Goal: Transaction & Acquisition: Purchase product/service

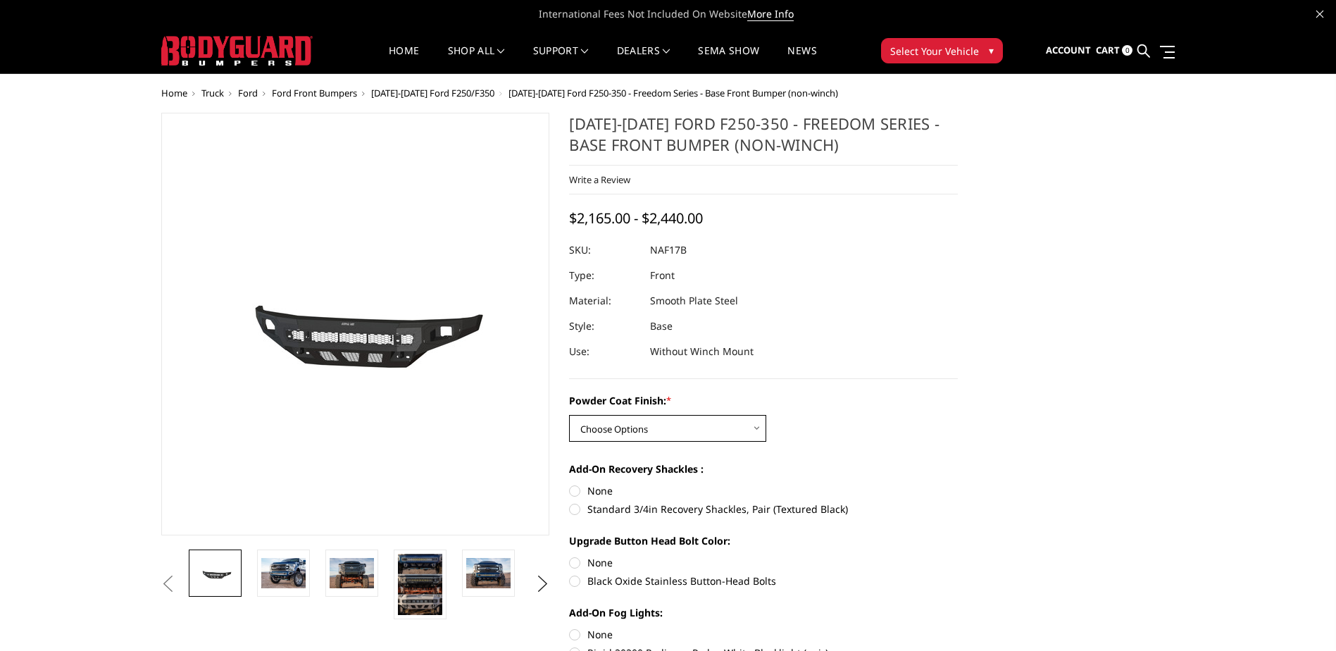
click at [663, 437] on select "Choose Options Bare Metal Texture Black Powder Coat" at bounding box center [667, 428] width 197 height 27
select select "3071"
click at [569, 415] on select "Choose Options Bare Metal Texture Black Powder Coat" at bounding box center [667, 428] width 197 height 27
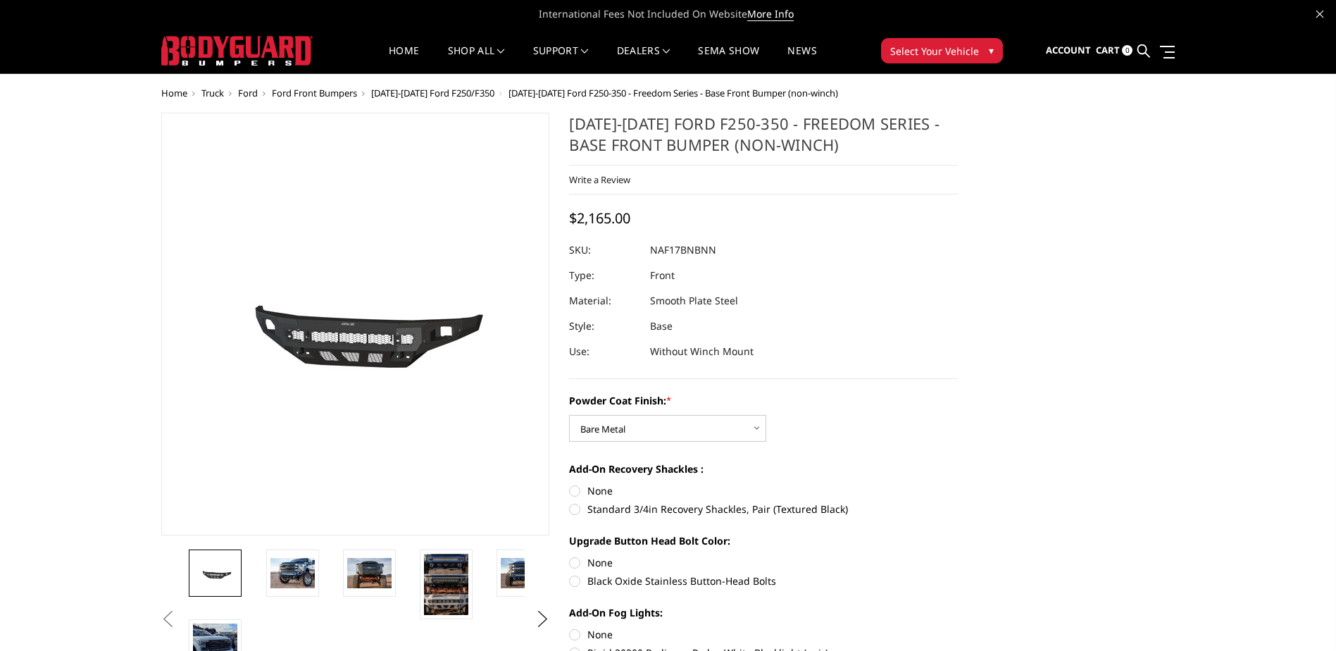
click at [765, 513] on label "Standard 3/4in Recovery Shackles, Pair (Textured Black)" at bounding box center [763, 508] width 389 height 15
click at [958, 484] on input "Standard 3/4in Recovery Shackles, Pair (Textured Black)" at bounding box center [958, 483] width 1 height 1
radio input "true"
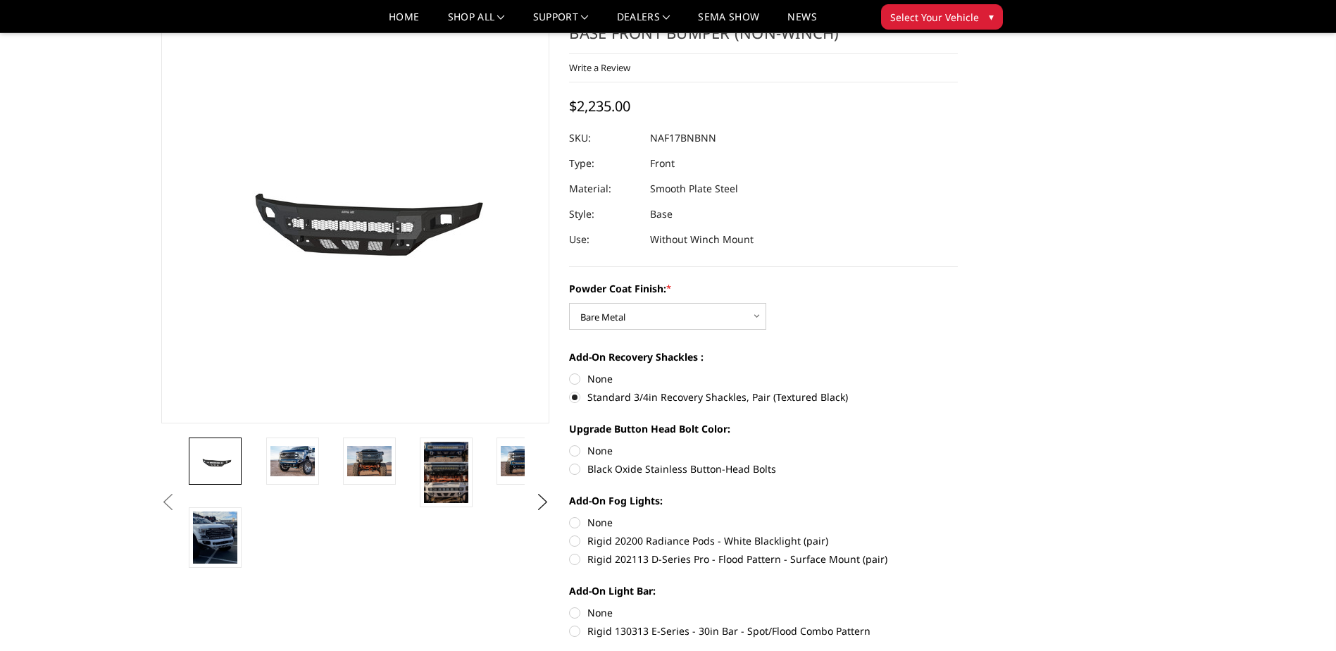
click at [767, 462] on label "Black Oxide Stainless Button-Head Bolts" at bounding box center [763, 468] width 389 height 15
click at [958, 444] on input "Black Oxide Stainless Button-Head Bolts" at bounding box center [958, 443] width 1 height 1
radio input "true"
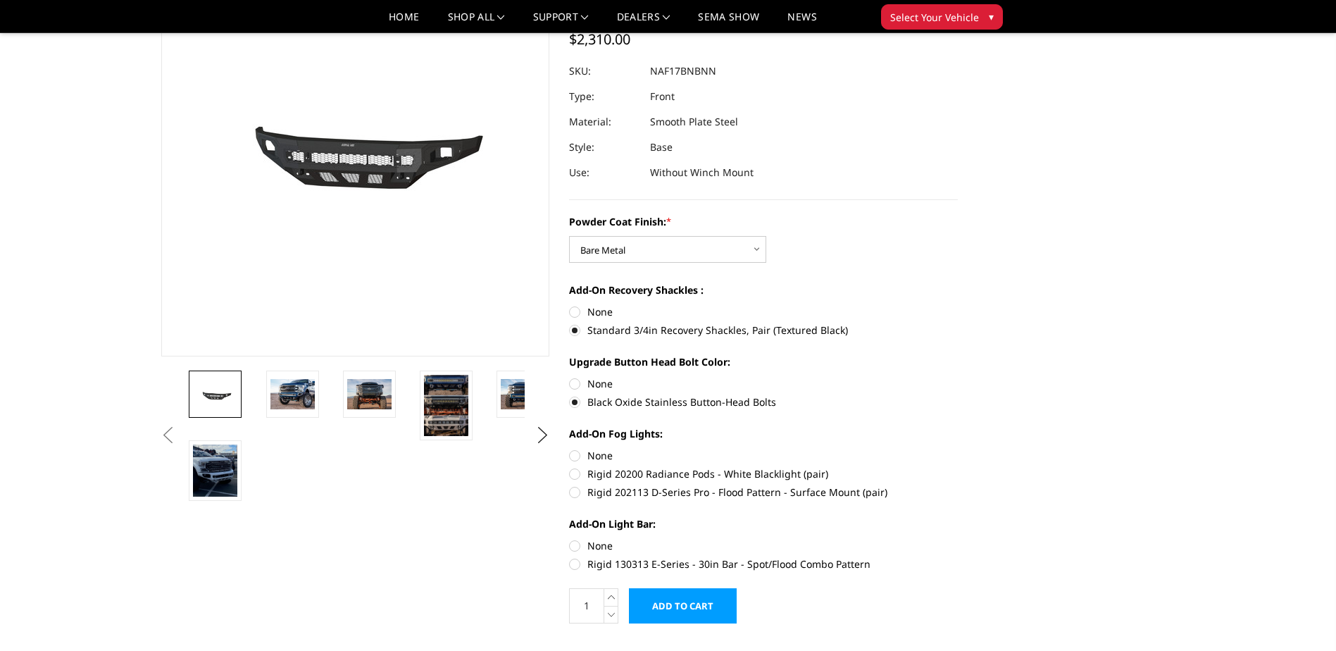
scroll to position [141, 0]
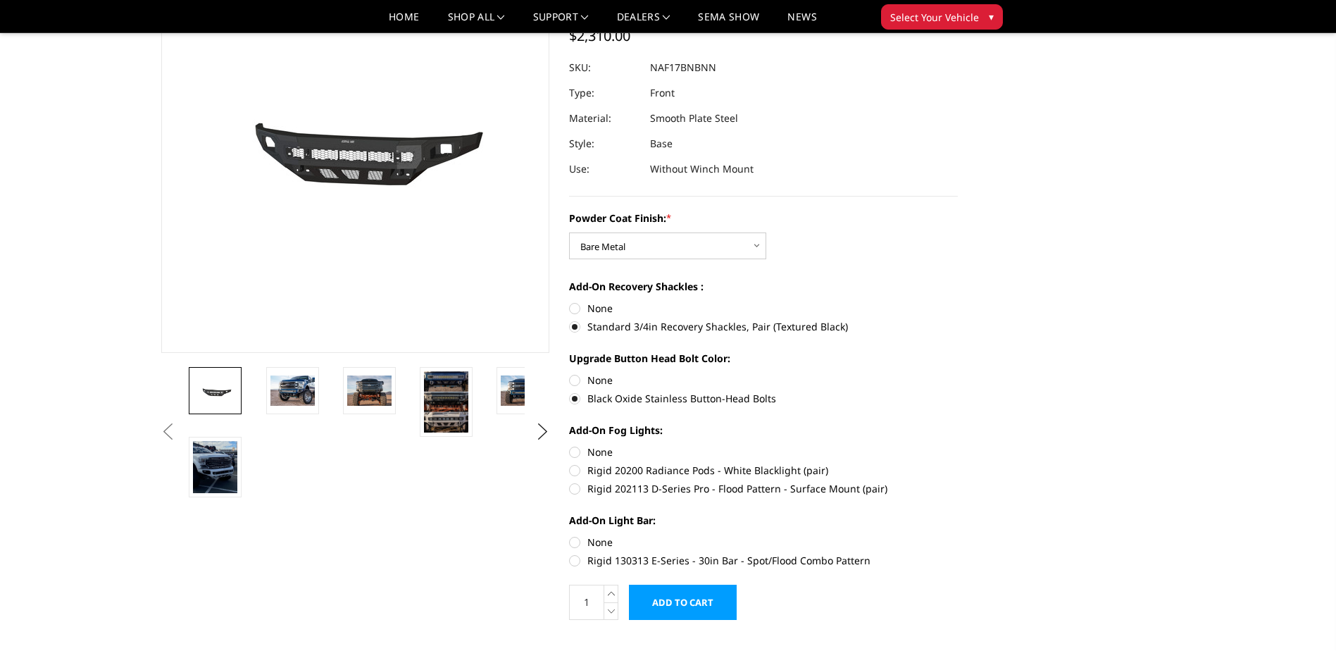
click at [575, 456] on label "None" at bounding box center [763, 451] width 389 height 15
click at [570, 445] on input "None" at bounding box center [569, 444] width 1 height 1
radio input "true"
click at [570, 547] on label "None" at bounding box center [763, 541] width 389 height 15
click at [570, 535] on input "None" at bounding box center [569, 534] width 1 height 1
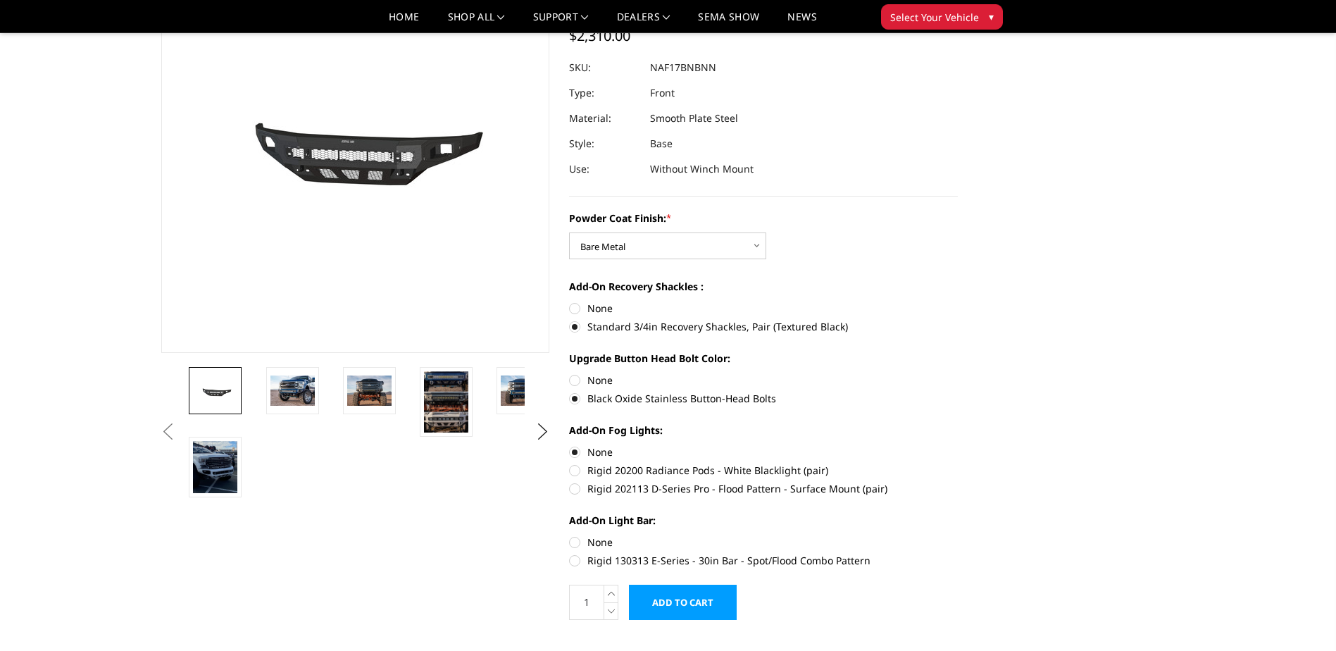
radio input "true"
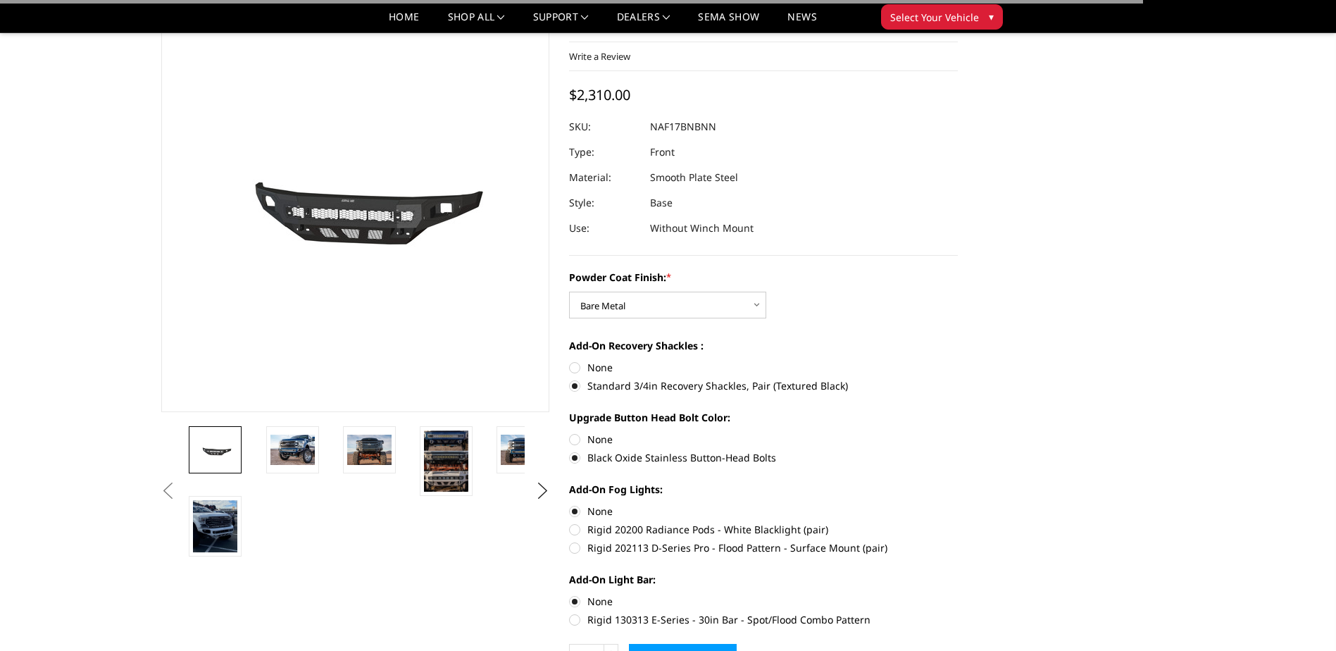
scroll to position [0, 0]
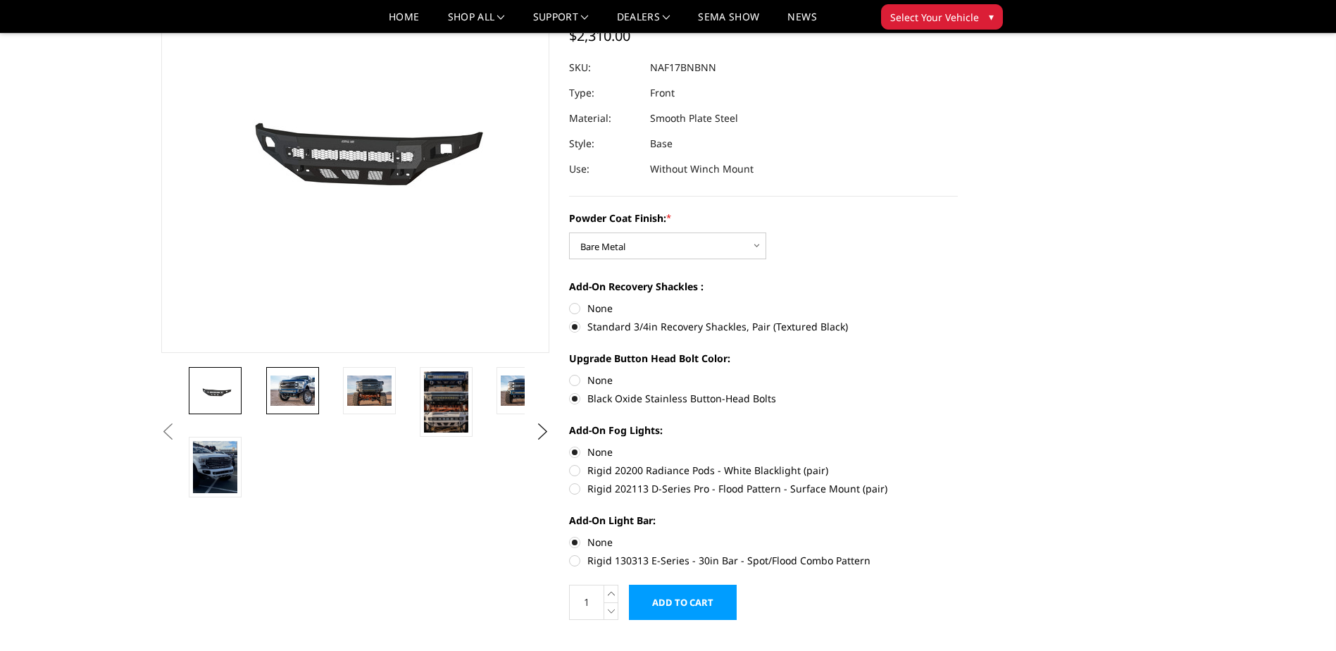
click at [284, 410] on link at bounding box center [292, 390] width 53 height 47
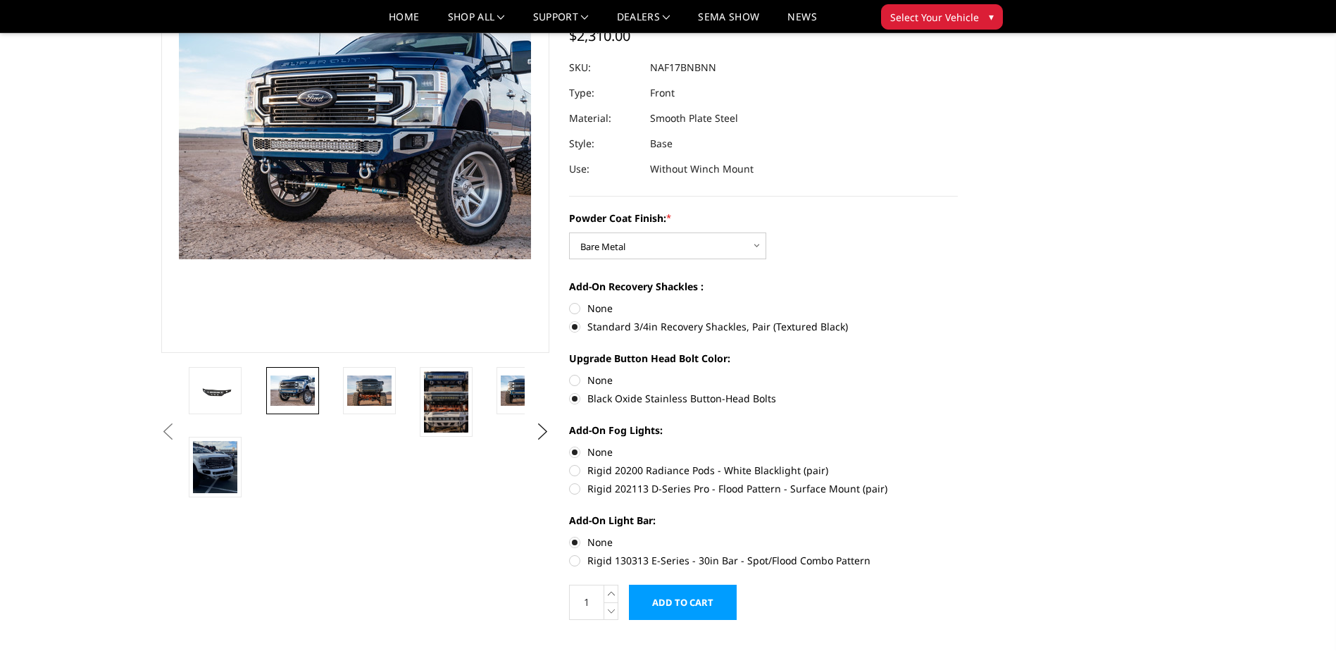
scroll to position [107, 0]
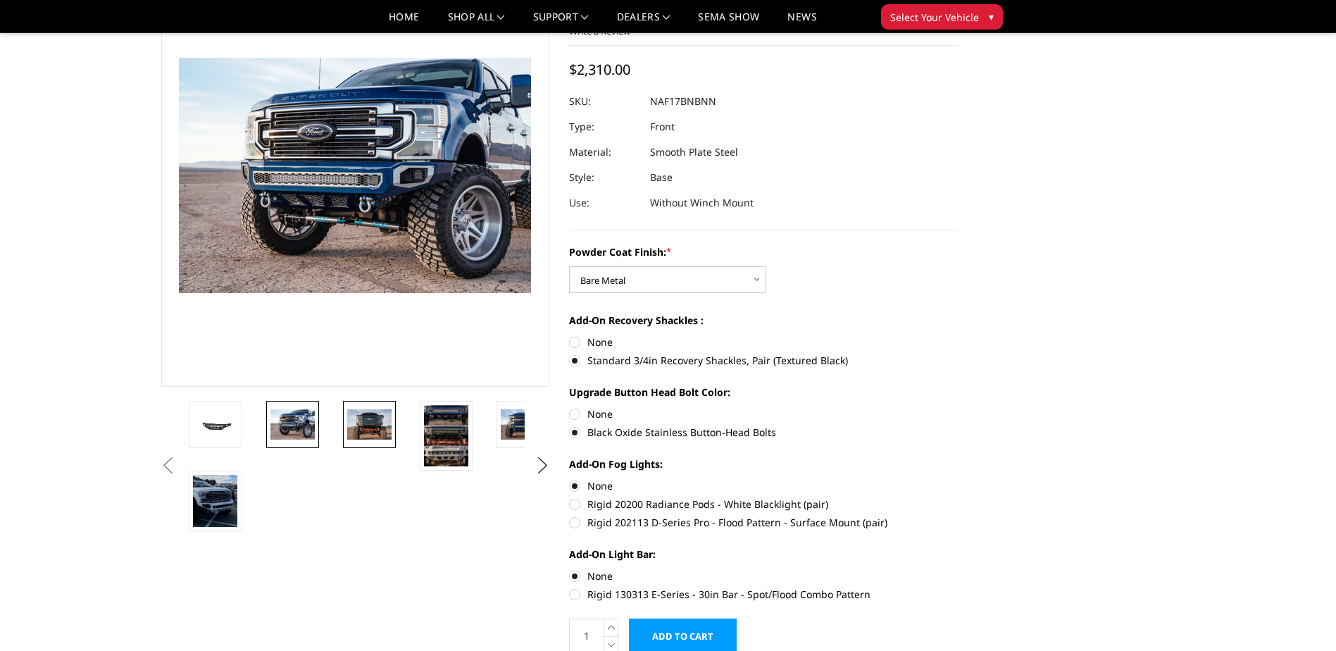
click at [347, 411] on img at bounding box center [369, 424] width 44 height 30
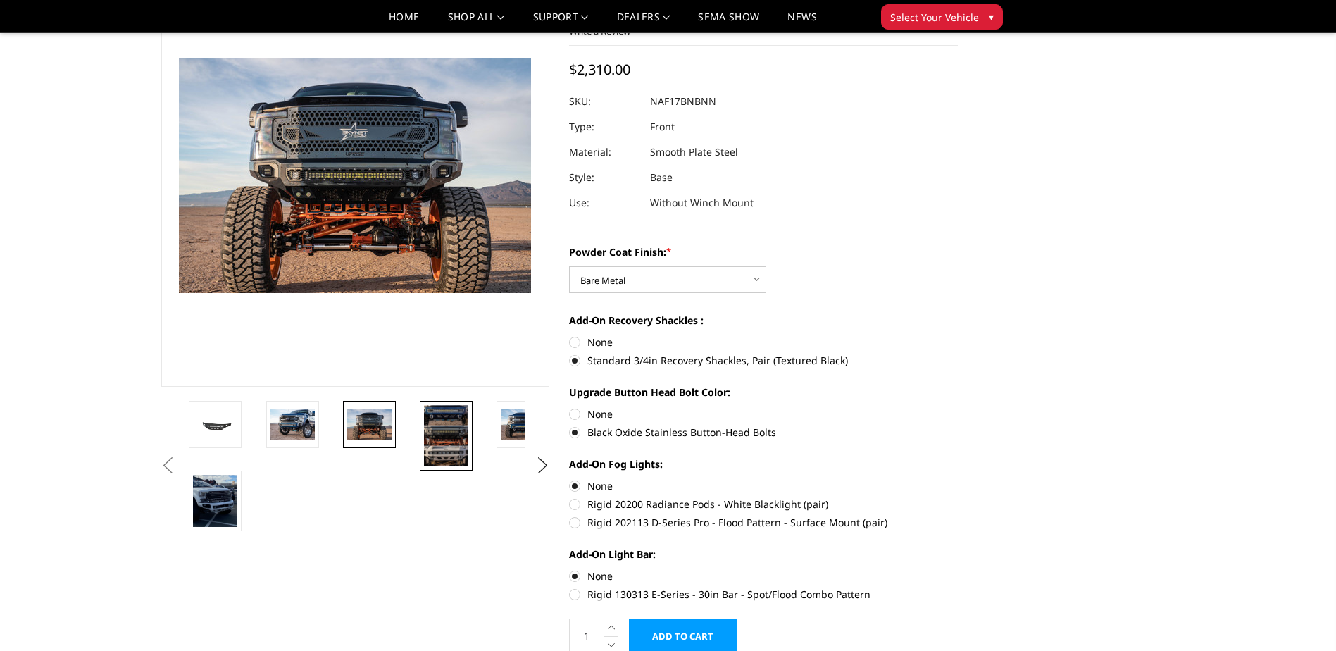
click at [448, 428] on img at bounding box center [446, 435] width 44 height 61
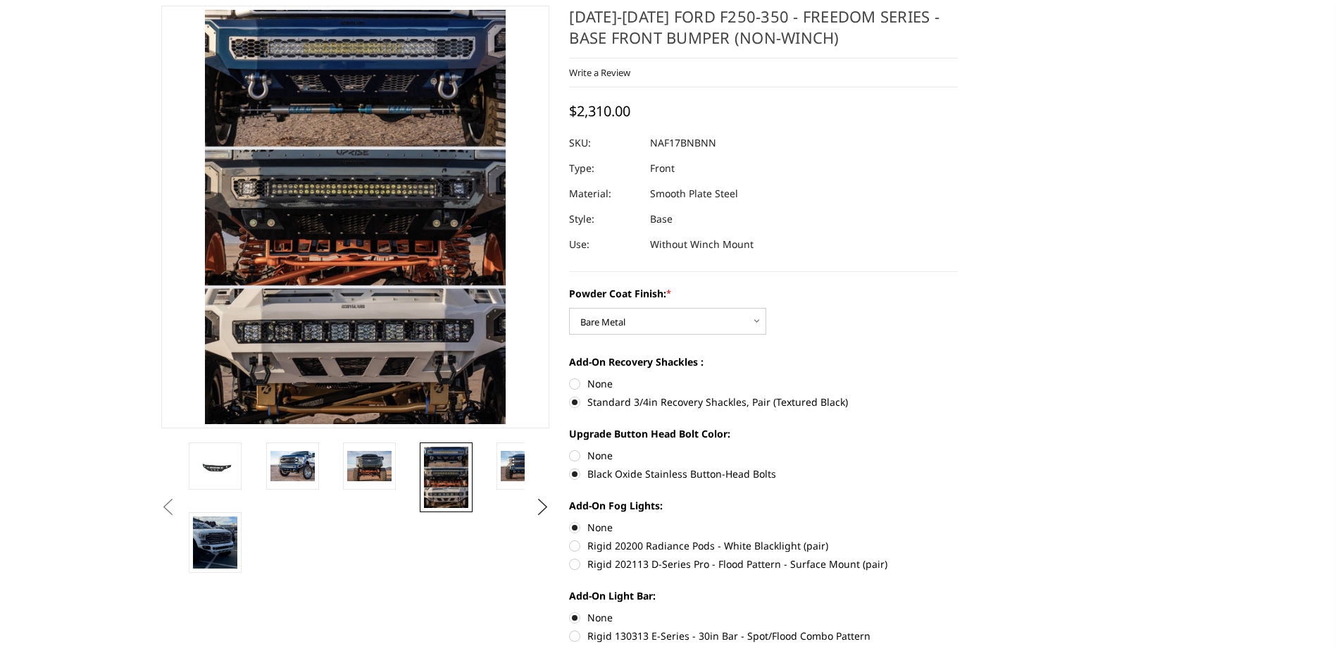
scroll to position [18, 0]
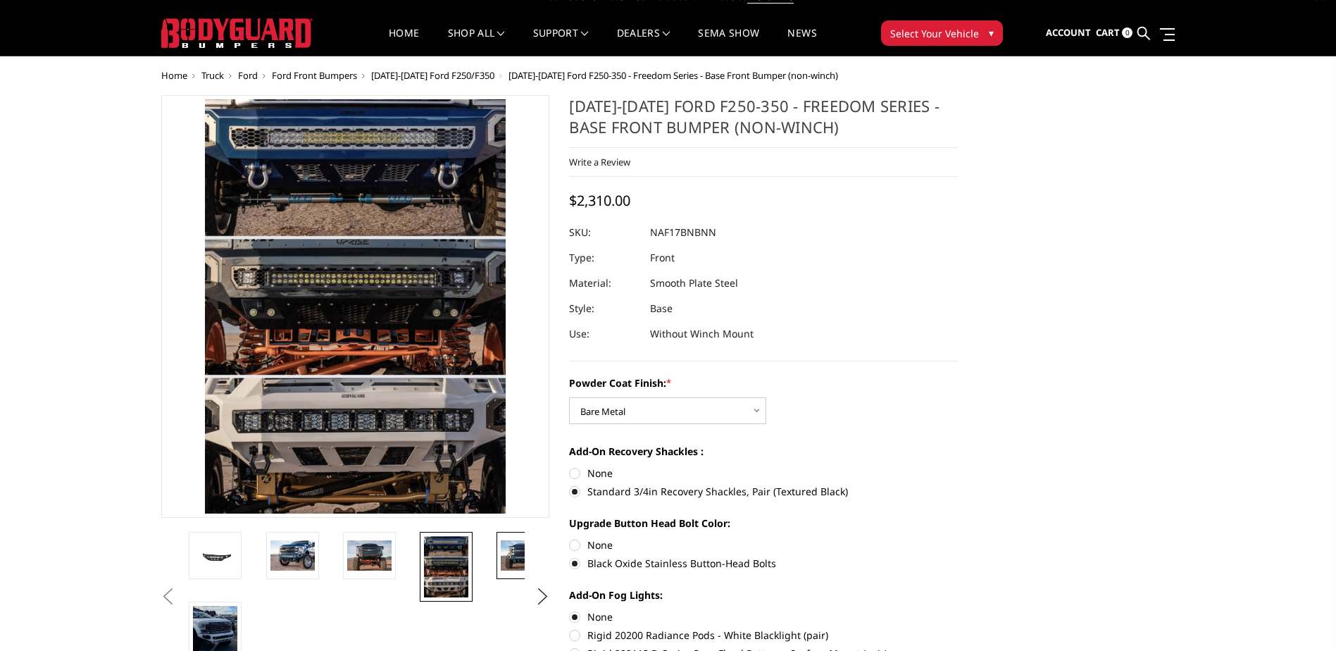
click at [522, 555] on img at bounding box center [523, 555] width 44 height 30
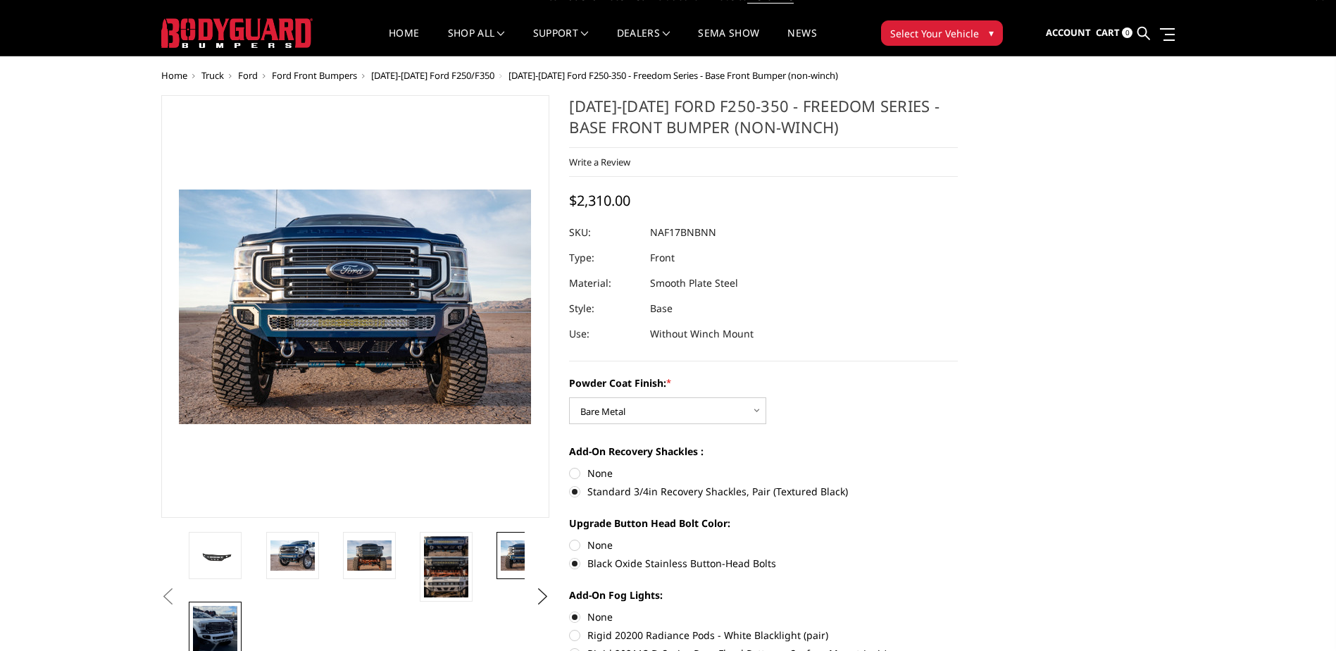
click at [232, 633] on img at bounding box center [215, 632] width 44 height 52
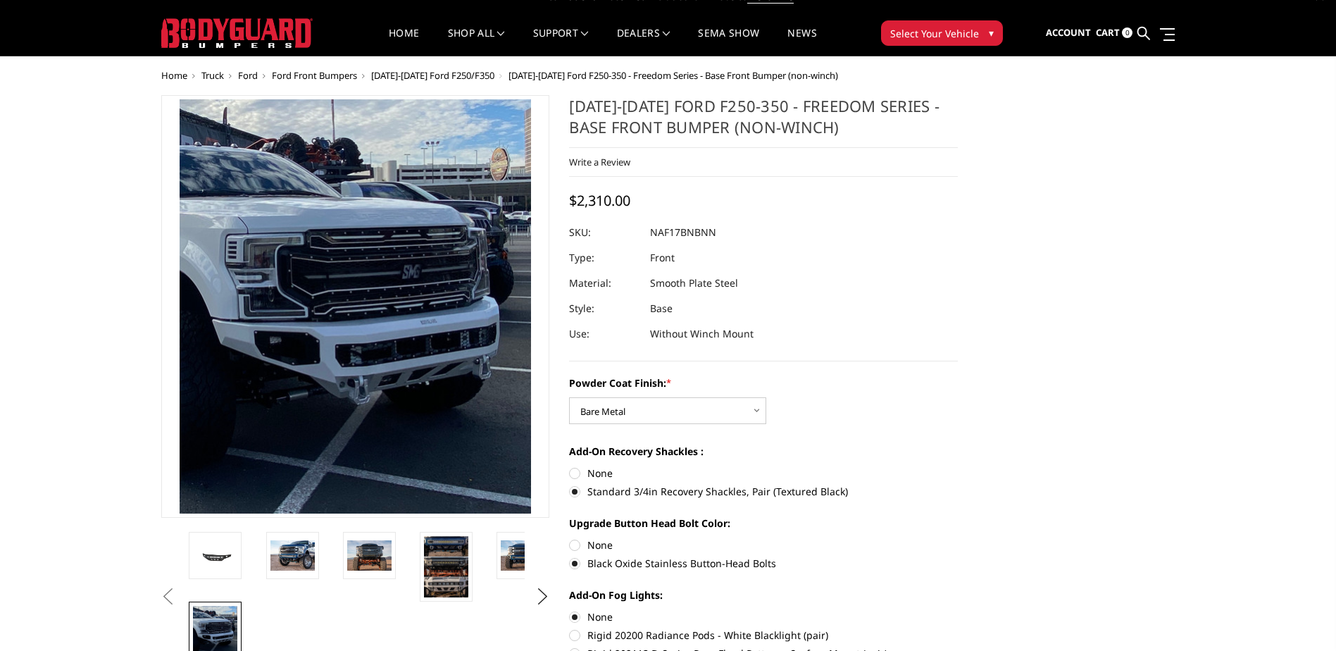
click at [461, 79] on span "[DATE]-[DATE] Ford F250/F350" at bounding box center [432, 75] width 123 height 13
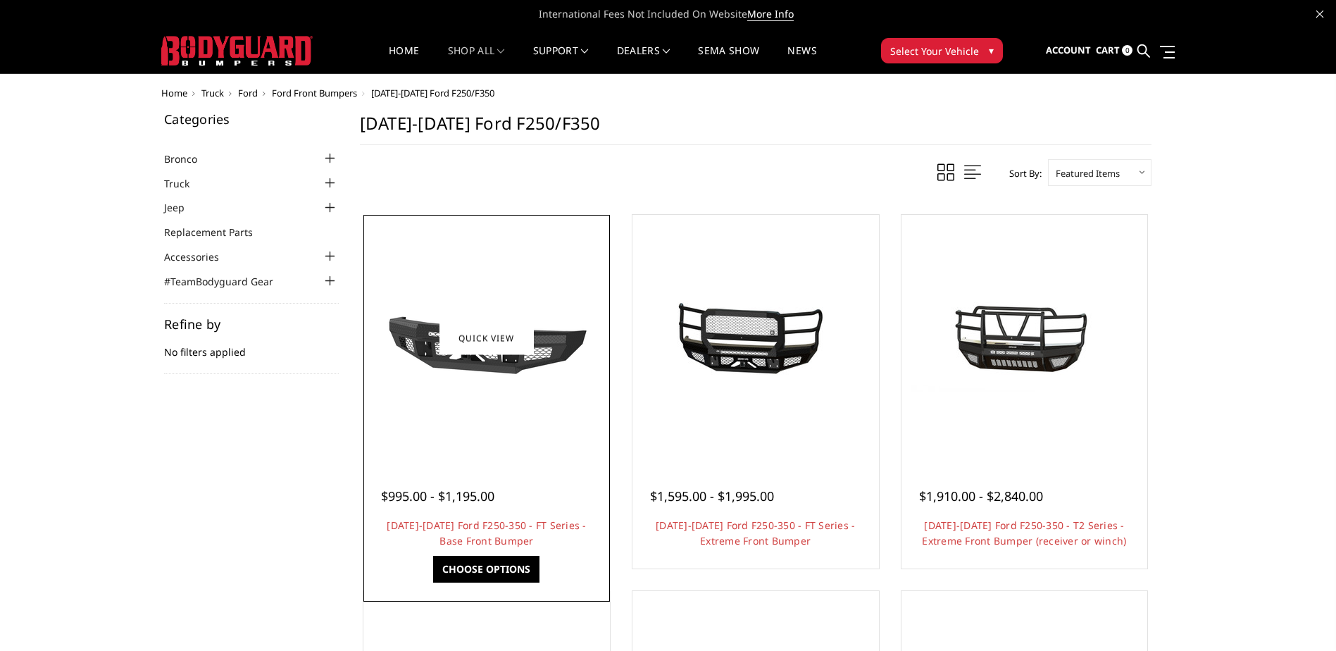
click at [550, 497] on div "$995.00 - $1,195.00" at bounding box center [486, 496] width 211 height 19
click at [477, 343] on link "Quick view" at bounding box center [486, 337] width 94 height 33
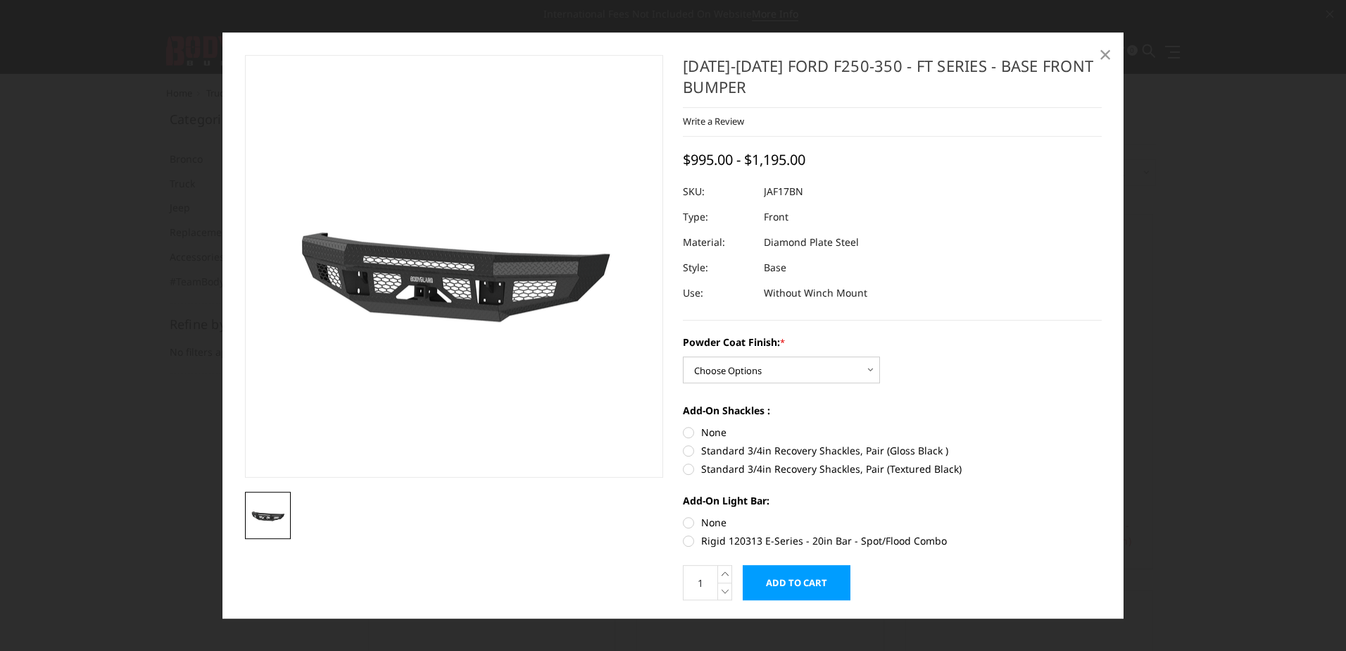
click at [1102, 51] on span "×" at bounding box center [1105, 54] width 13 height 30
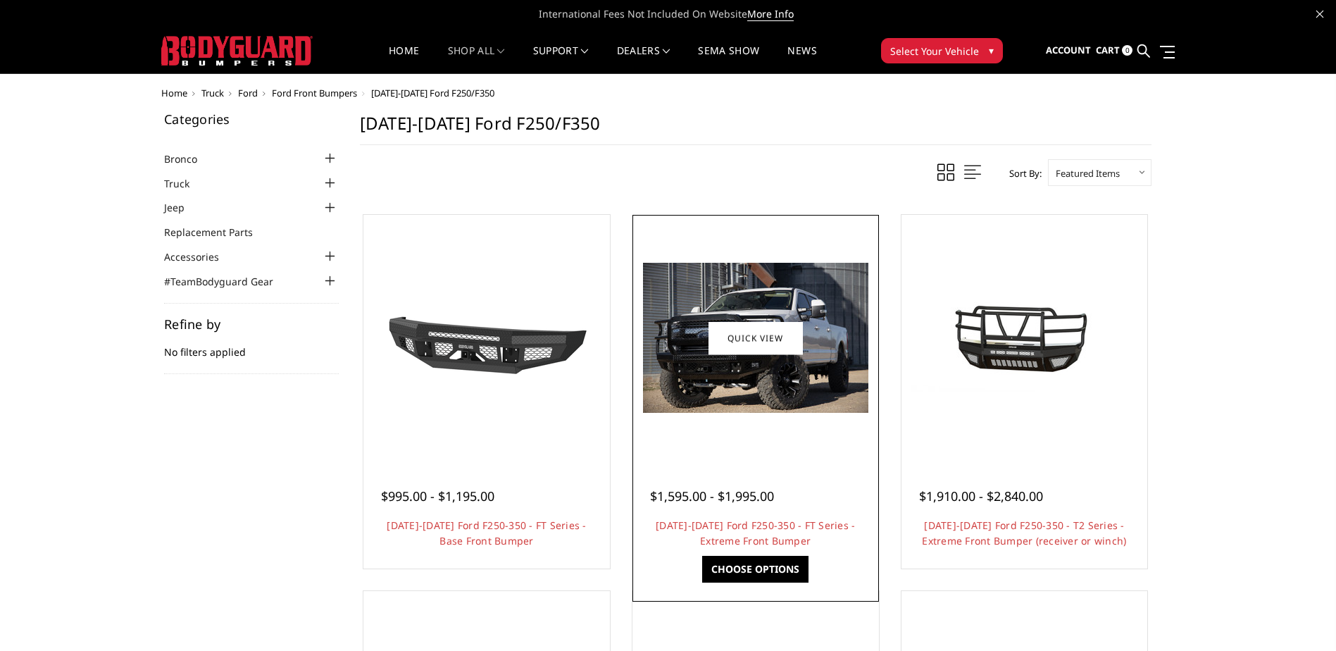
click at [735, 412] on img at bounding box center [755, 338] width 225 height 150
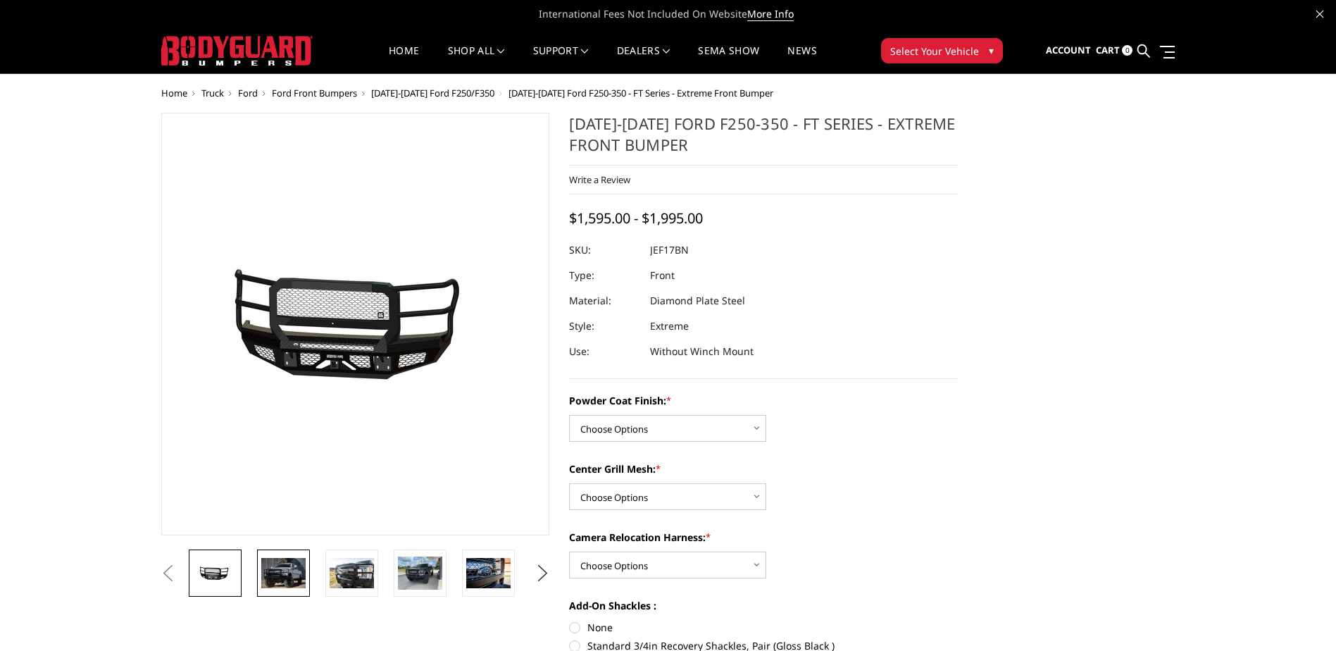
click at [303, 591] on link at bounding box center [283, 572] width 53 height 47
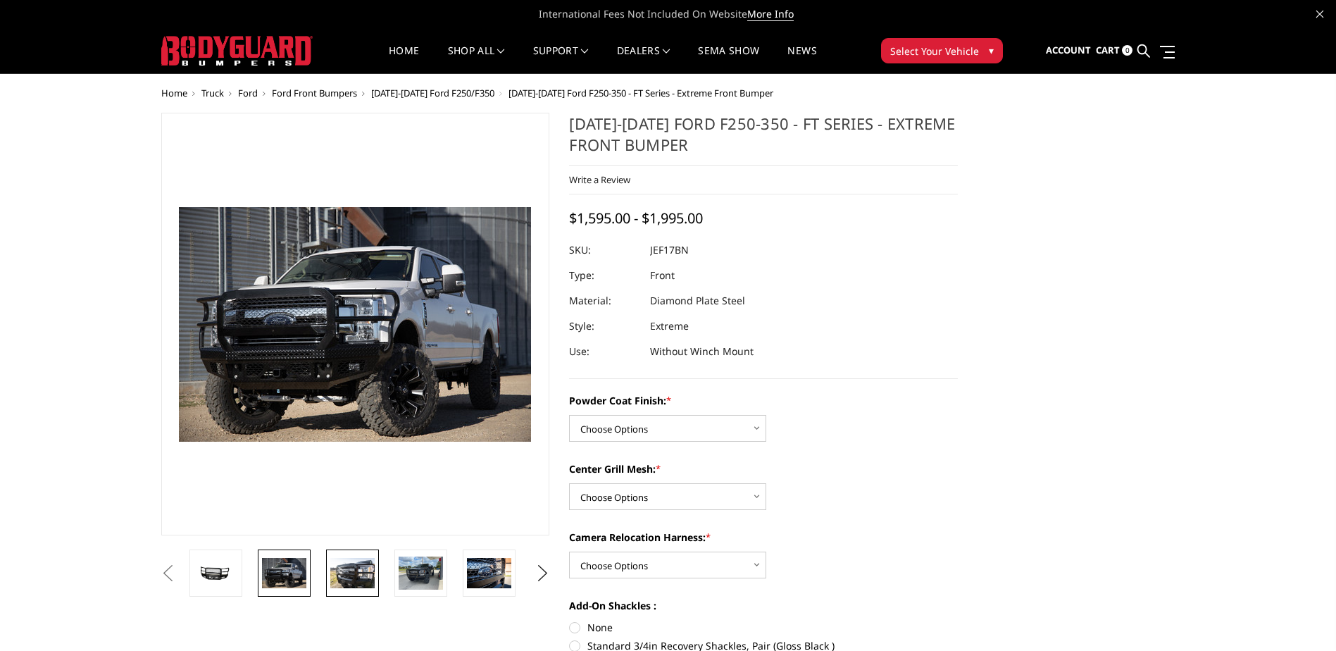
click at [370, 574] on img at bounding box center [352, 573] width 44 height 30
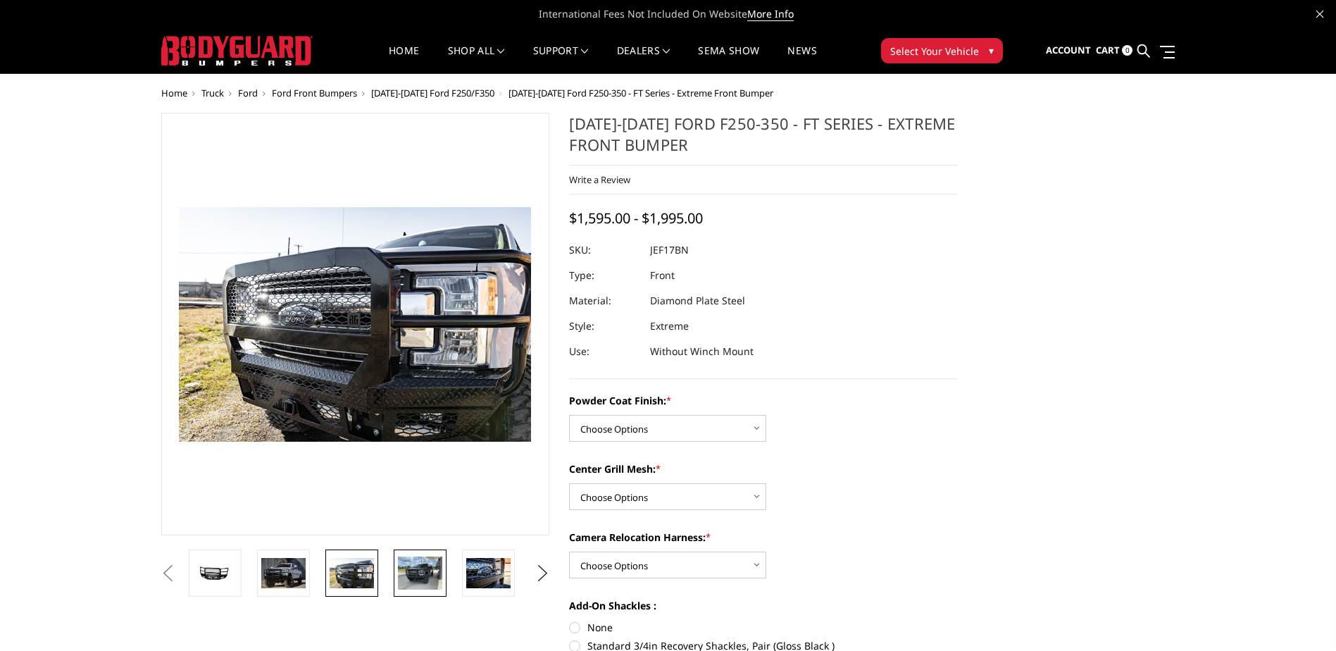
click at [416, 574] on img at bounding box center [420, 572] width 44 height 33
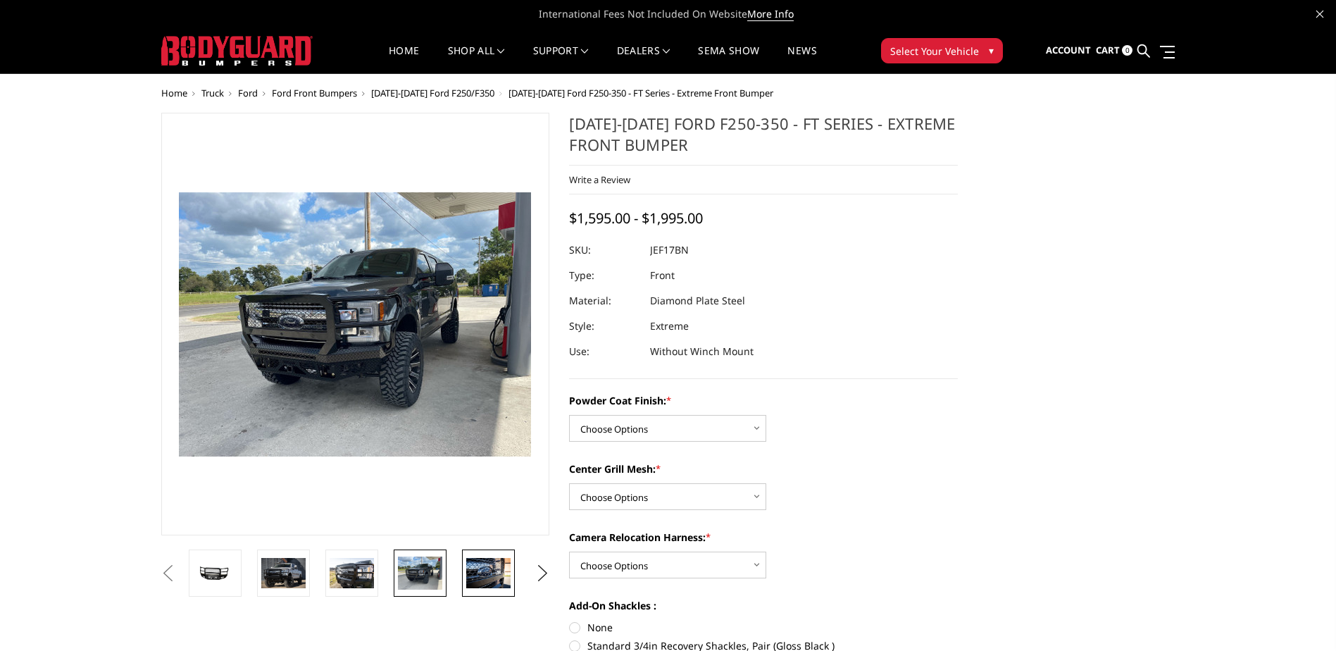
click at [494, 580] on img at bounding box center [488, 573] width 44 height 30
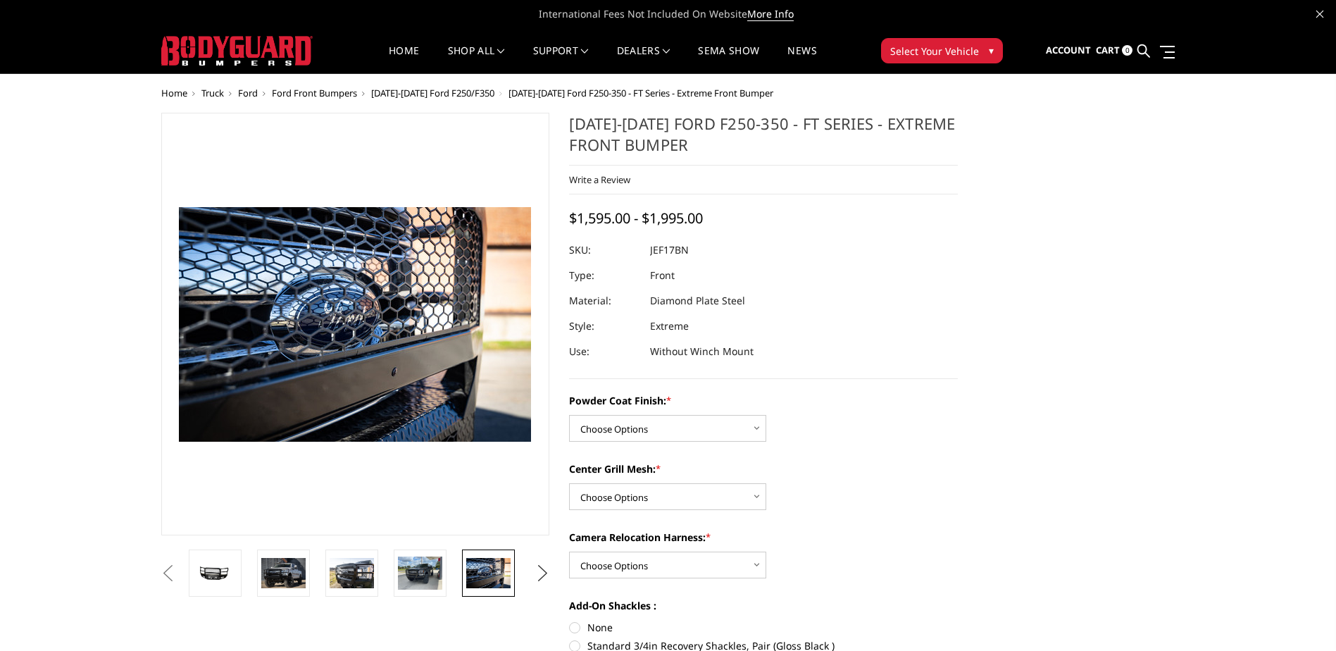
click at [536, 582] on button "Next" at bounding box center [542, 573] width 21 height 21
click at [482, 579] on img at bounding box center [488, 573] width 44 height 30
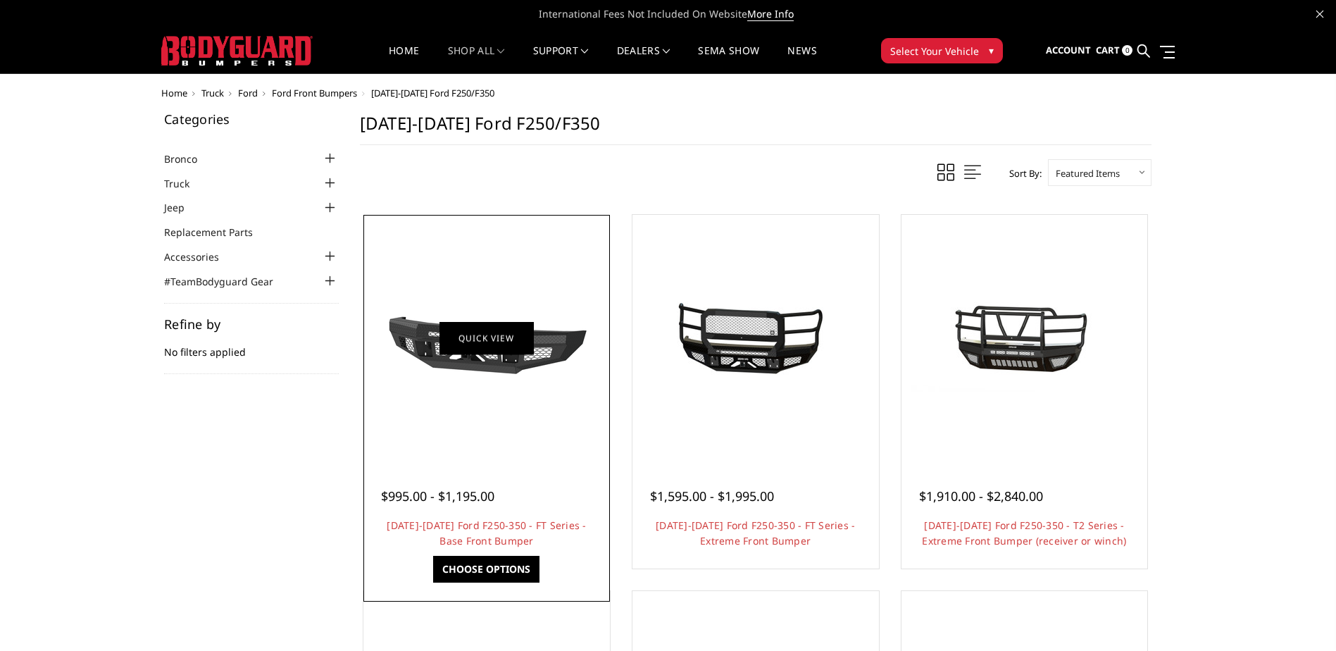
click at [455, 354] on link "Quick view" at bounding box center [486, 337] width 94 height 33
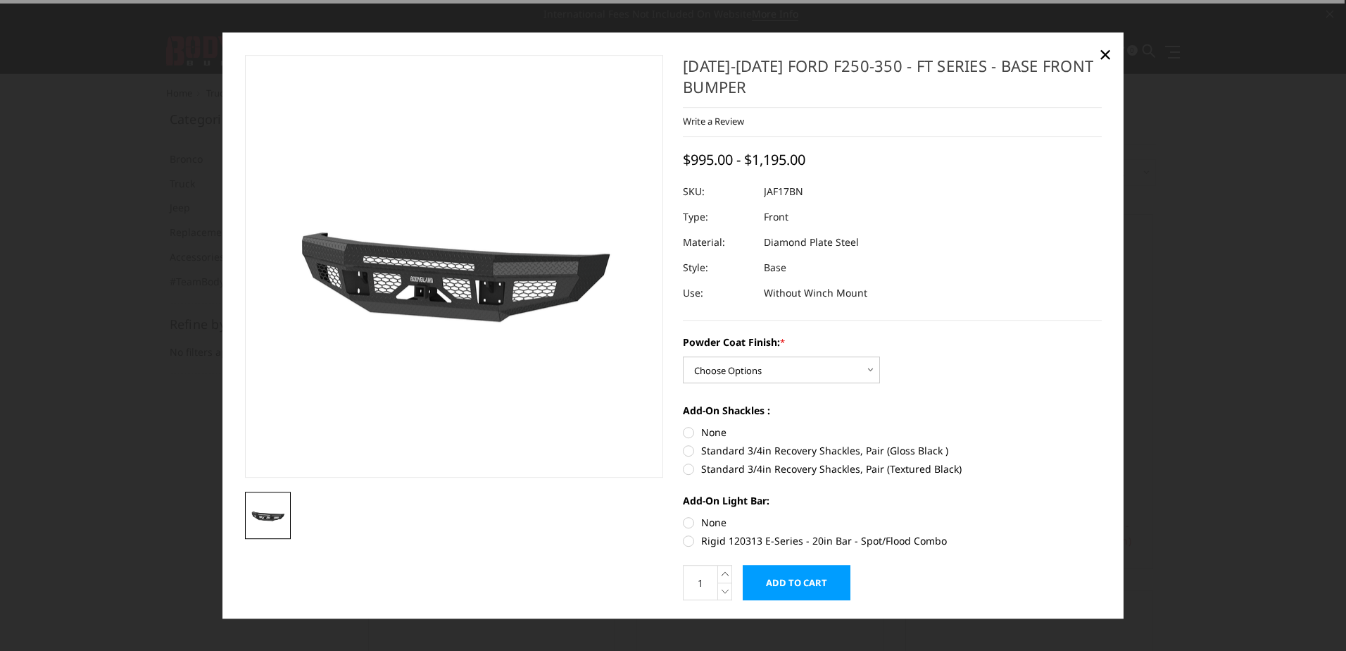
click at [411, 292] on img at bounding box center [499, 261] width 901 height 507
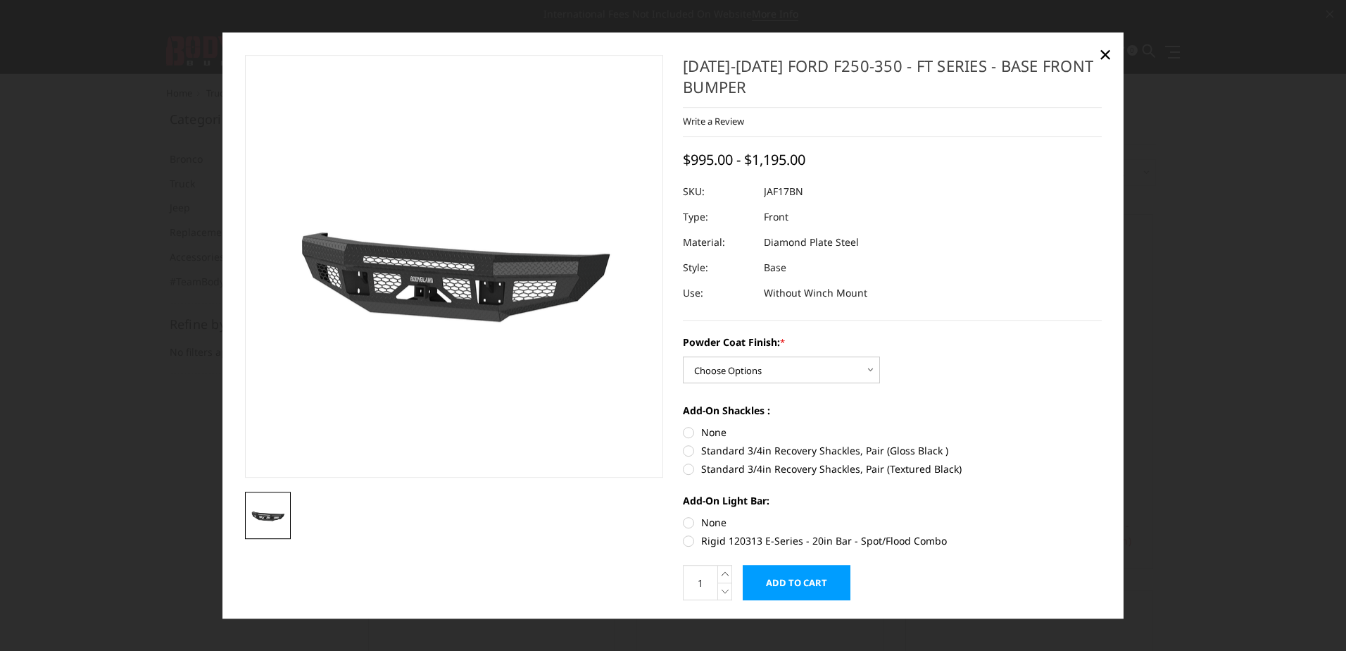
click at [268, 516] on img at bounding box center [268, 514] width 38 height 21
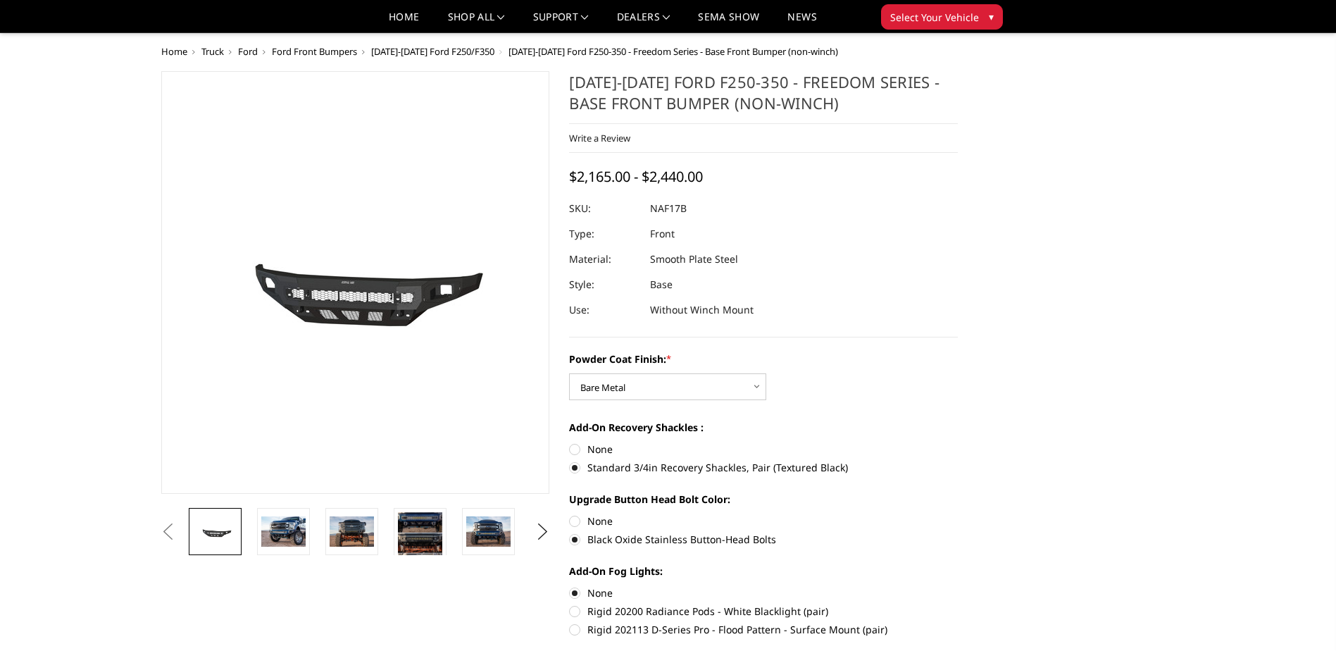
select select "3071"
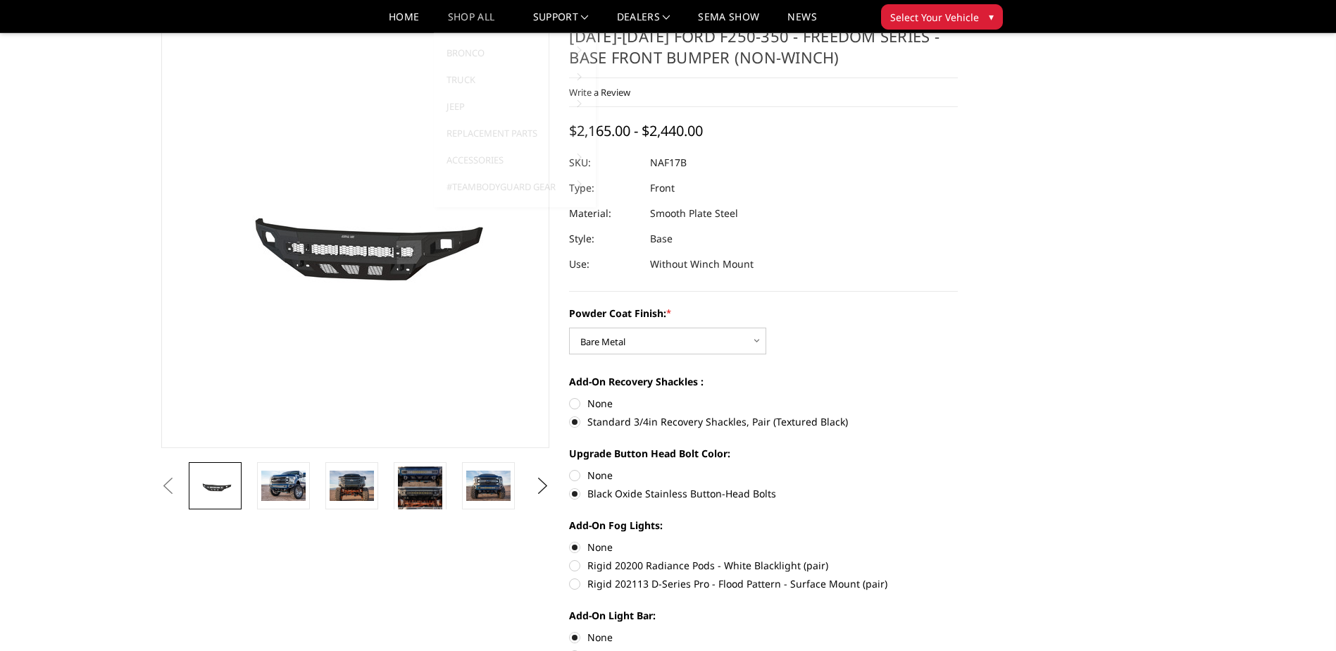
scroll to position [18, 0]
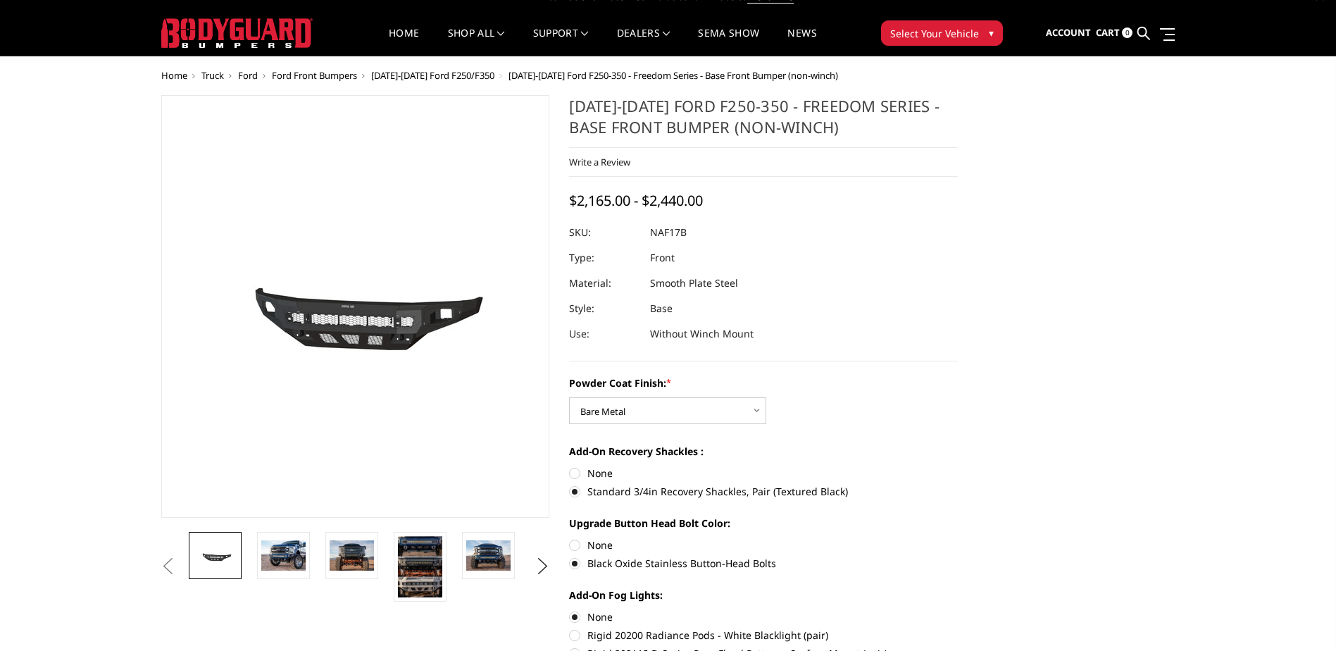
click at [451, 74] on span "[DATE]-[DATE] Ford F250/F350" at bounding box center [432, 75] width 123 height 13
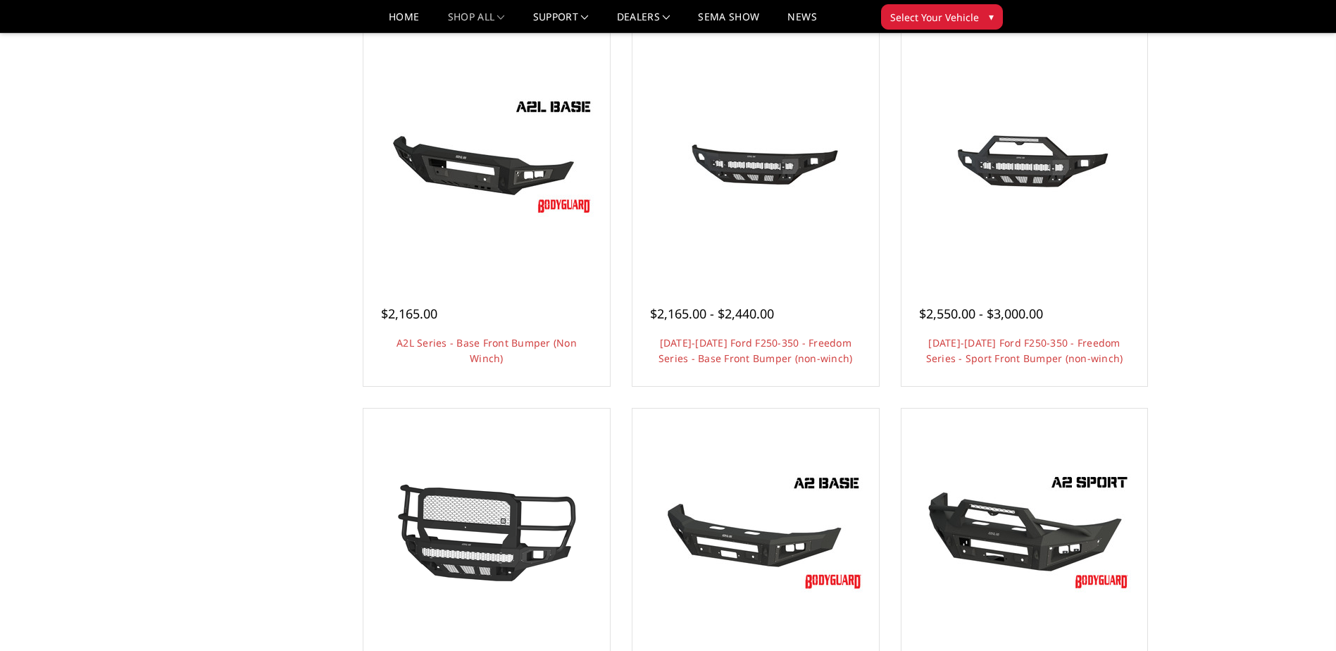
scroll to position [422, 0]
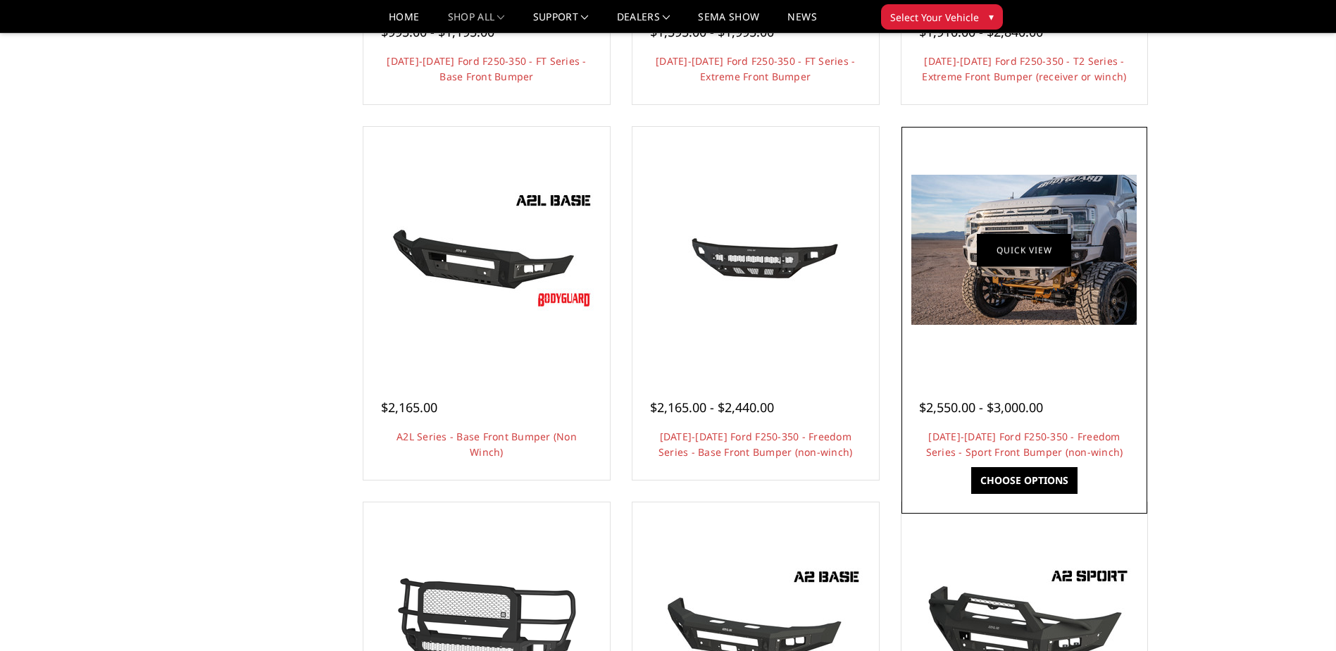
click at [1031, 254] on link "Quick view" at bounding box center [1024, 249] width 94 height 33
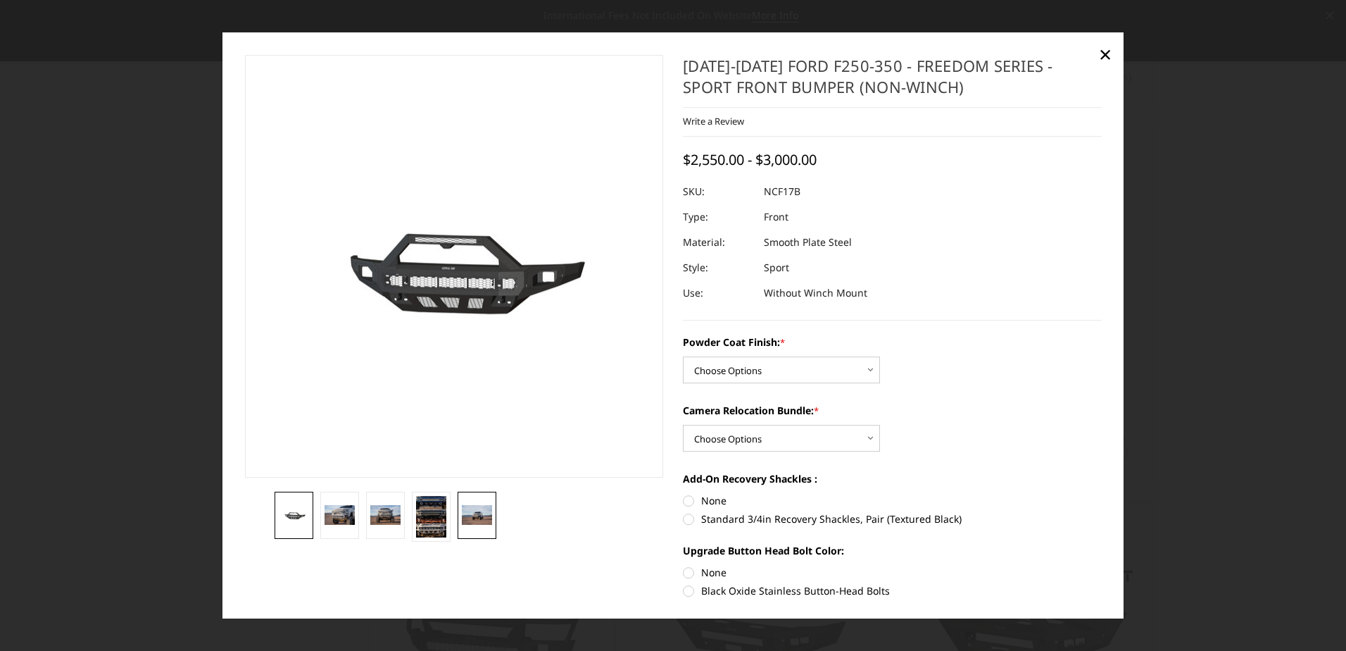
click at [475, 532] on link at bounding box center [477, 514] width 39 height 47
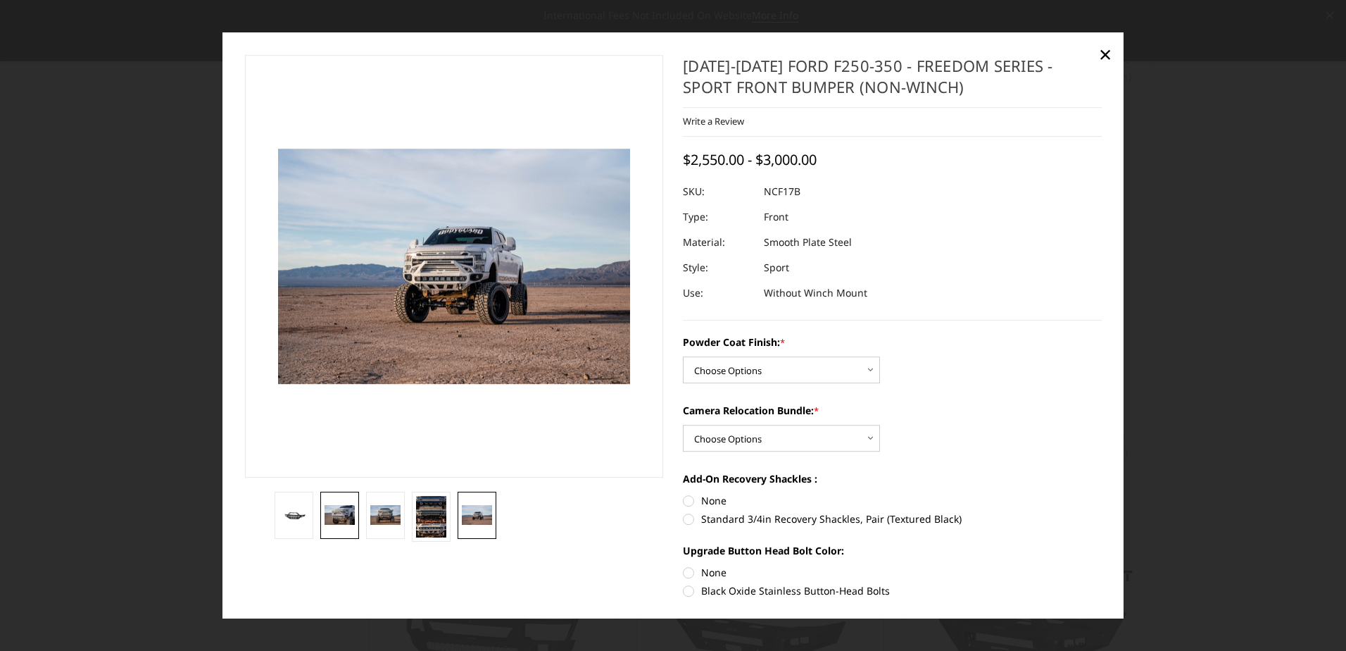
click at [355, 532] on link at bounding box center [339, 514] width 39 height 47
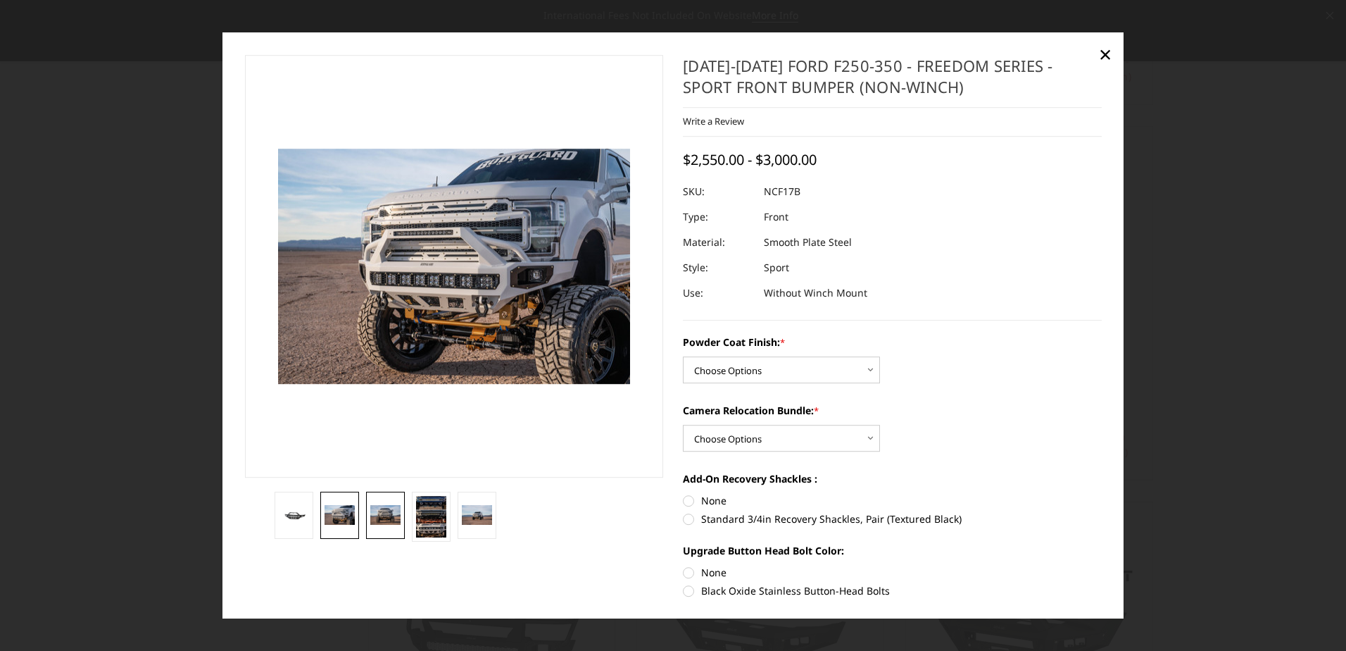
click at [375, 529] on link at bounding box center [385, 514] width 39 height 47
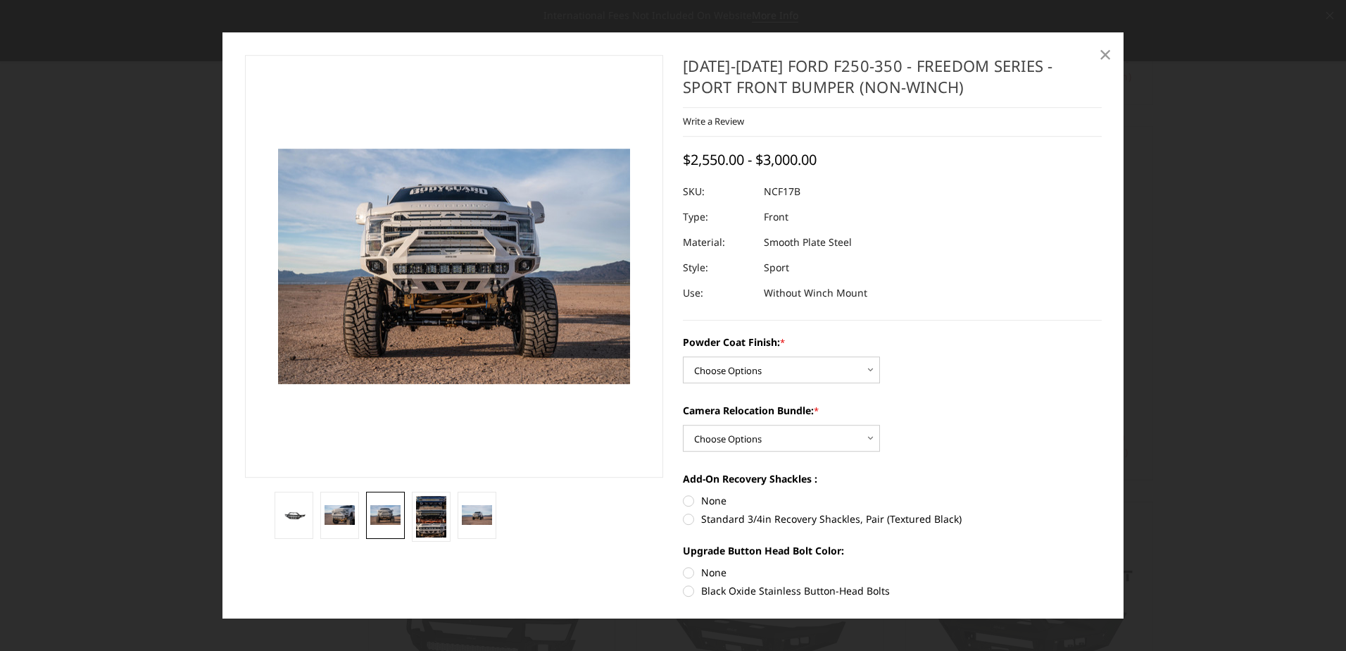
click at [1108, 55] on span "×" at bounding box center [1105, 54] width 13 height 30
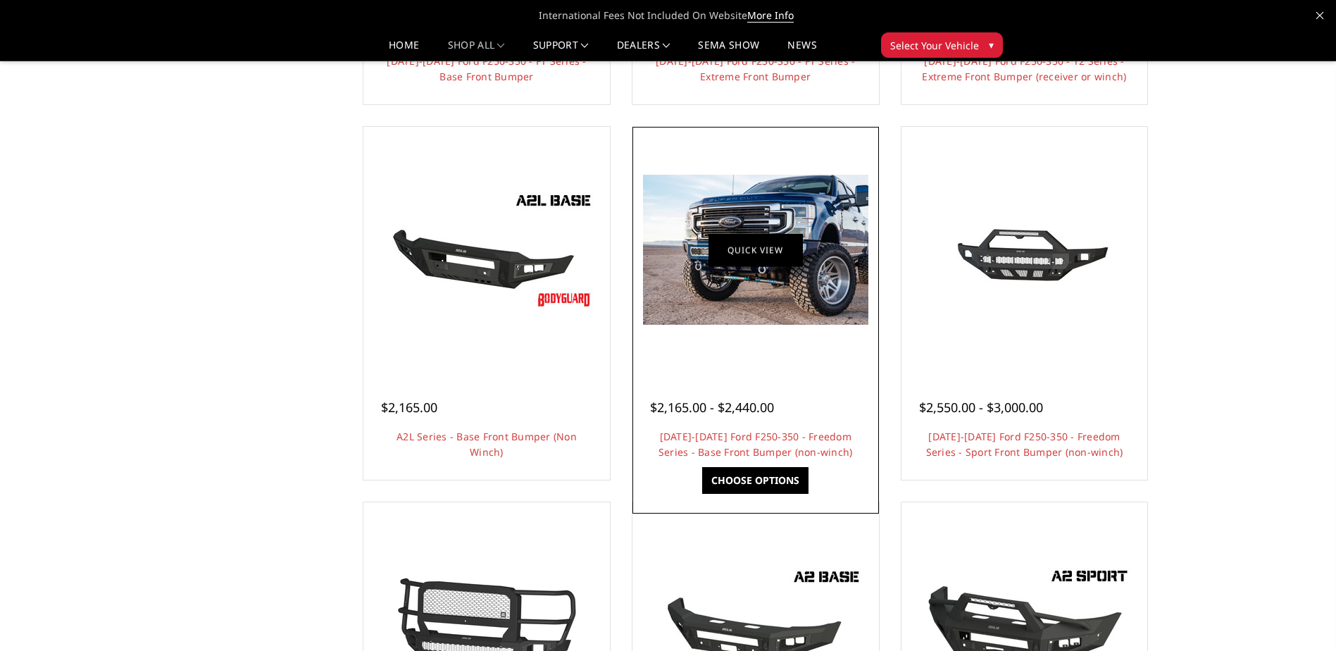
click at [769, 237] on link "Quick view" at bounding box center [755, 249] width 94 height 33
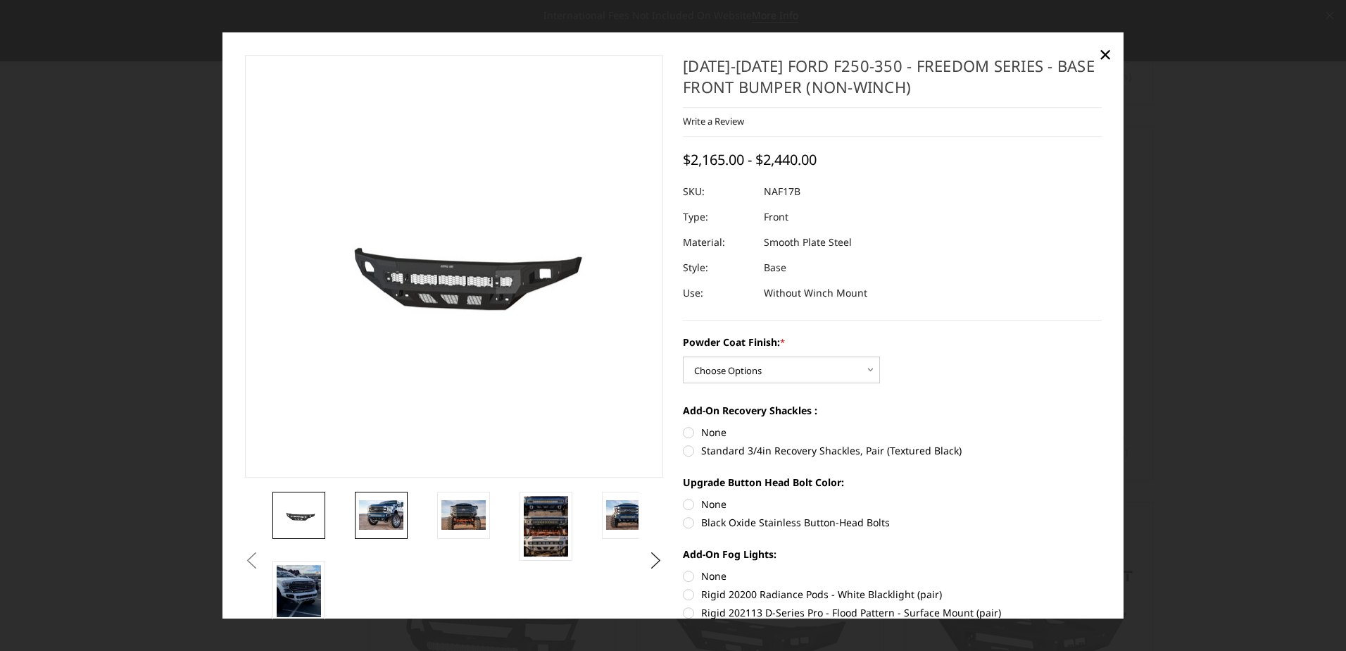
click at [389, 525] on img at bounding box center [381, 515] width 44 height 30
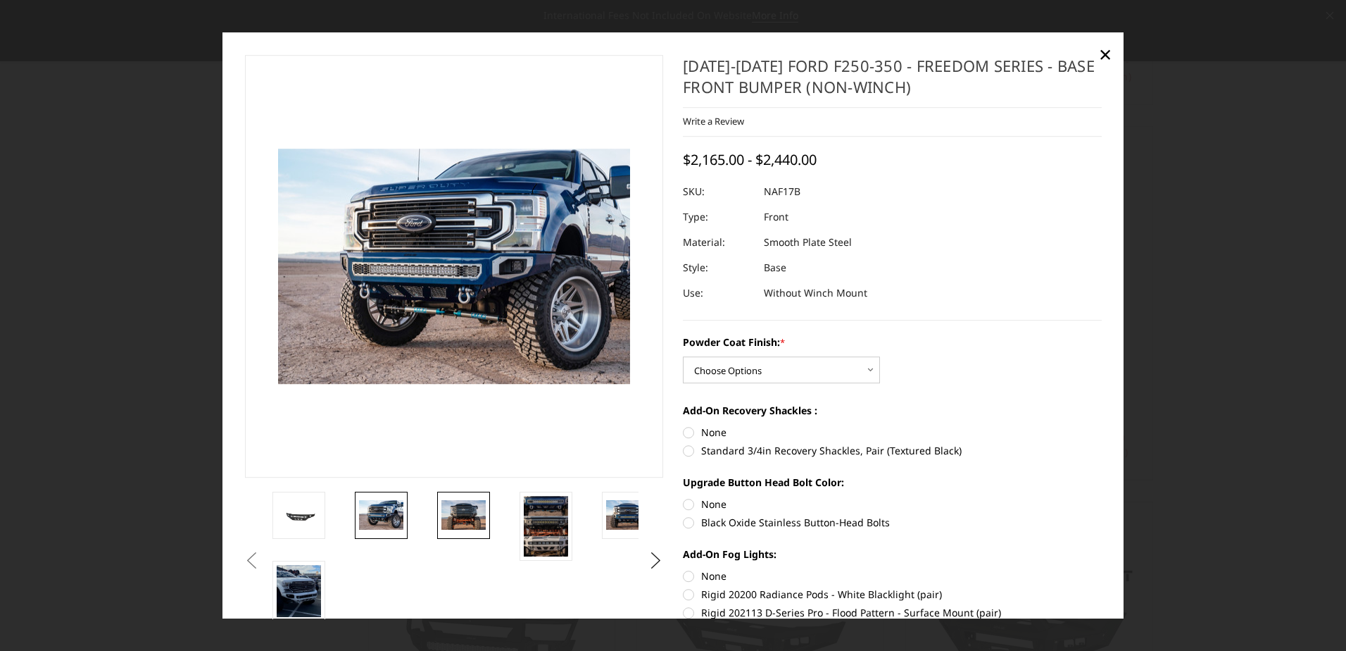
click at [479, 520] on img at bounding box center [464, 515] width 44 height 30
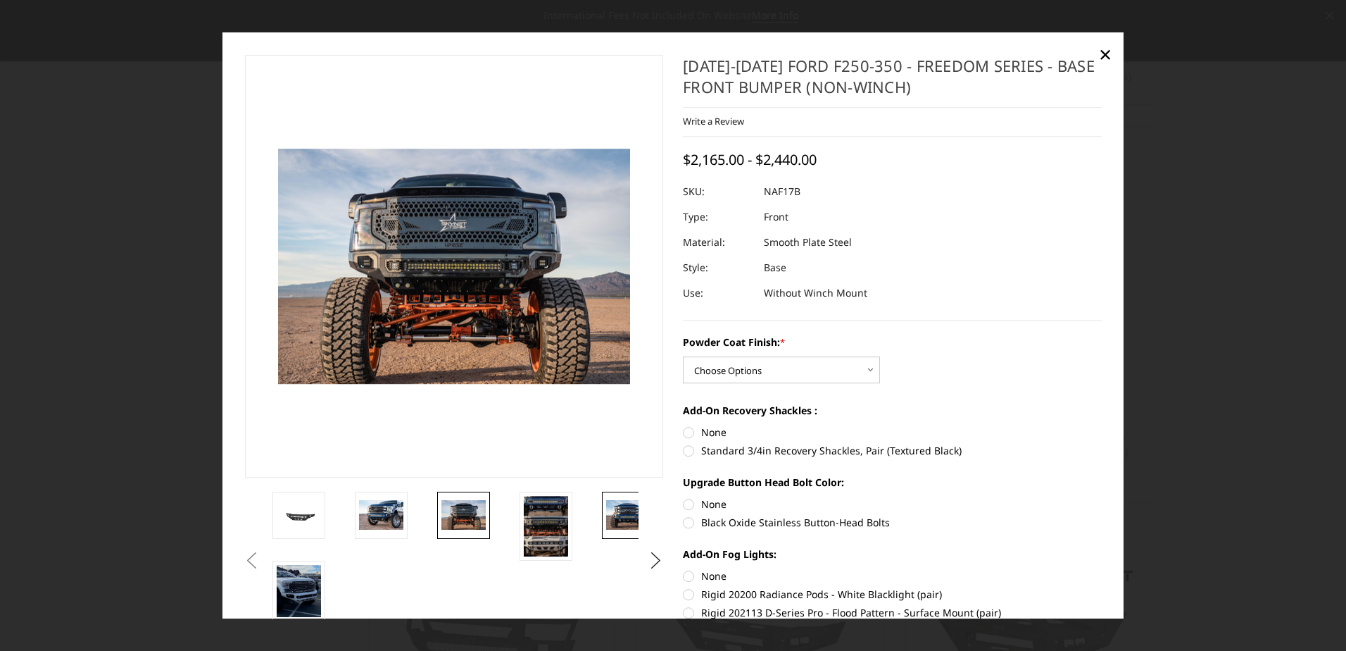
click at [618, 526] on img at bounding box center [628, 515] width 44 height 30
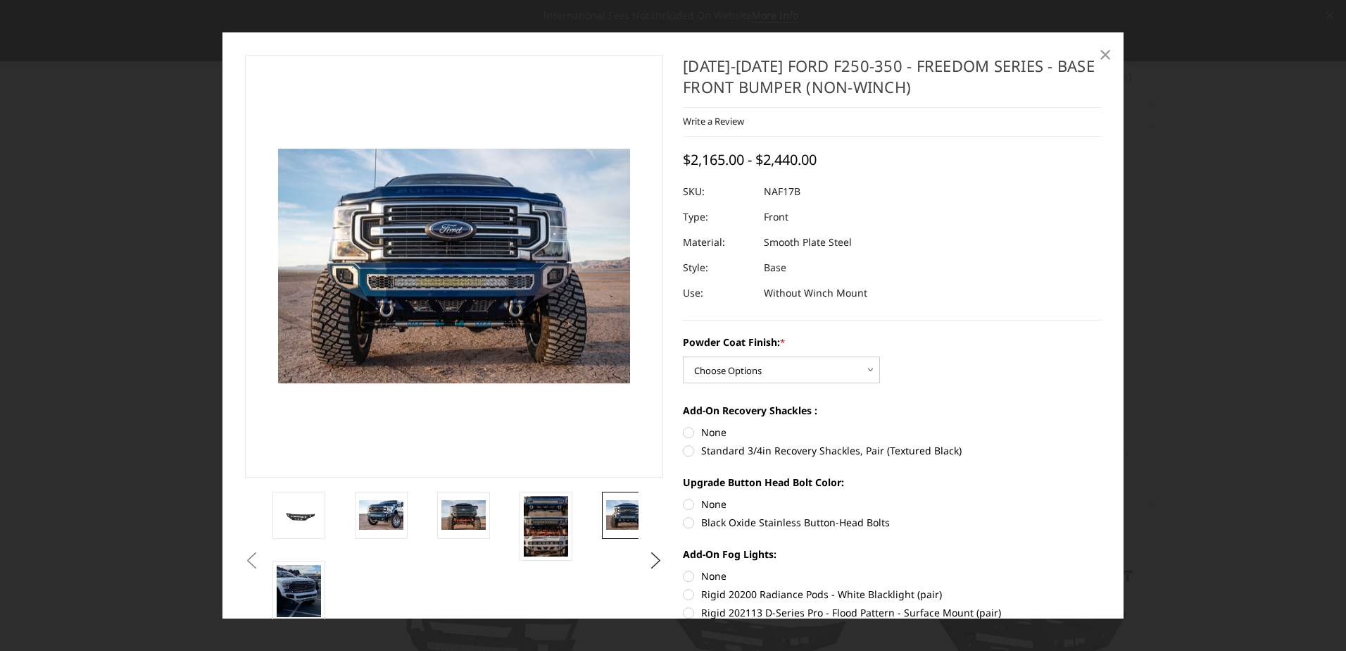
click at [1111, 53] on span "×" at bounding box center [1105, 54] width 13 height 30
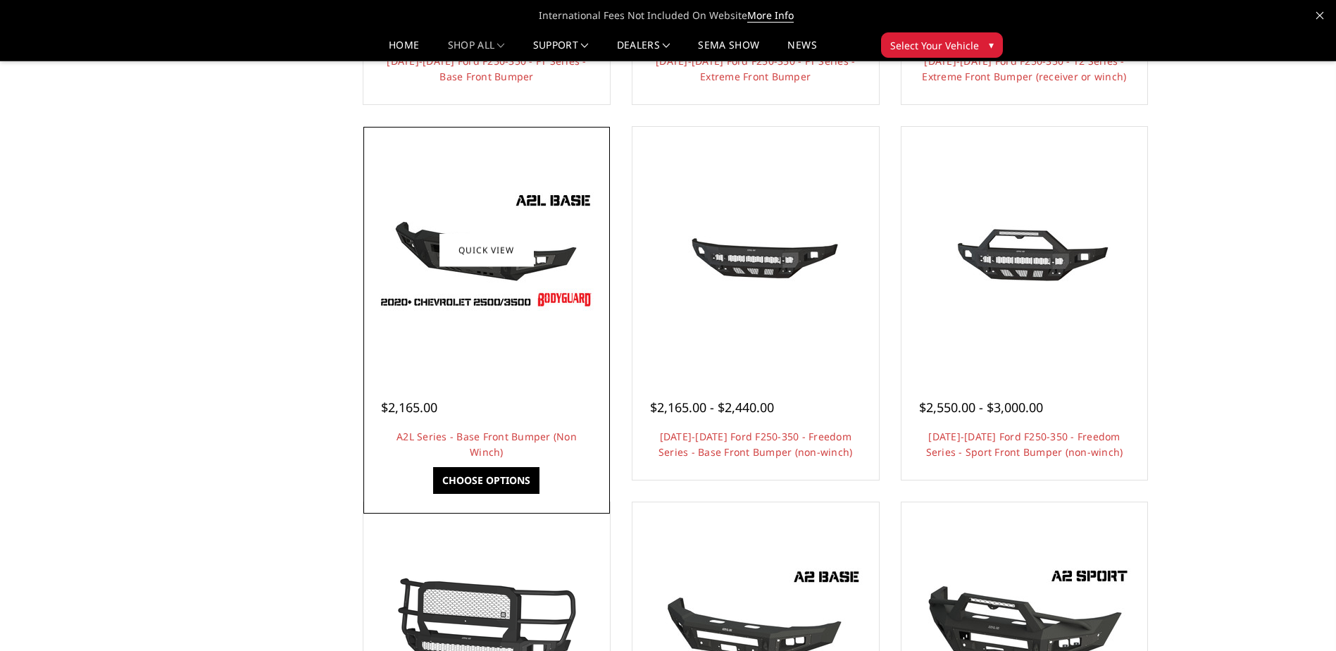
click at [508, 284] on img at bounding box center [486, 250] width 225 height 127
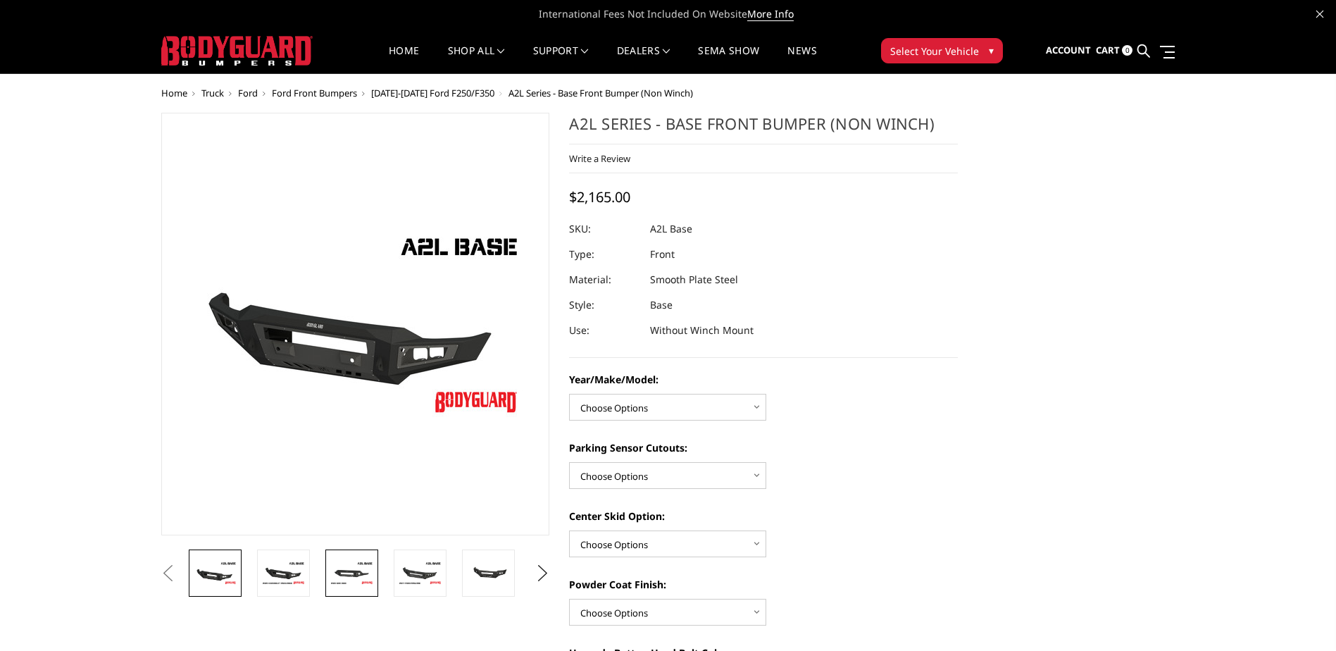
click at [356, 571] on img at bounding box center [352, 573] width 44 height 25
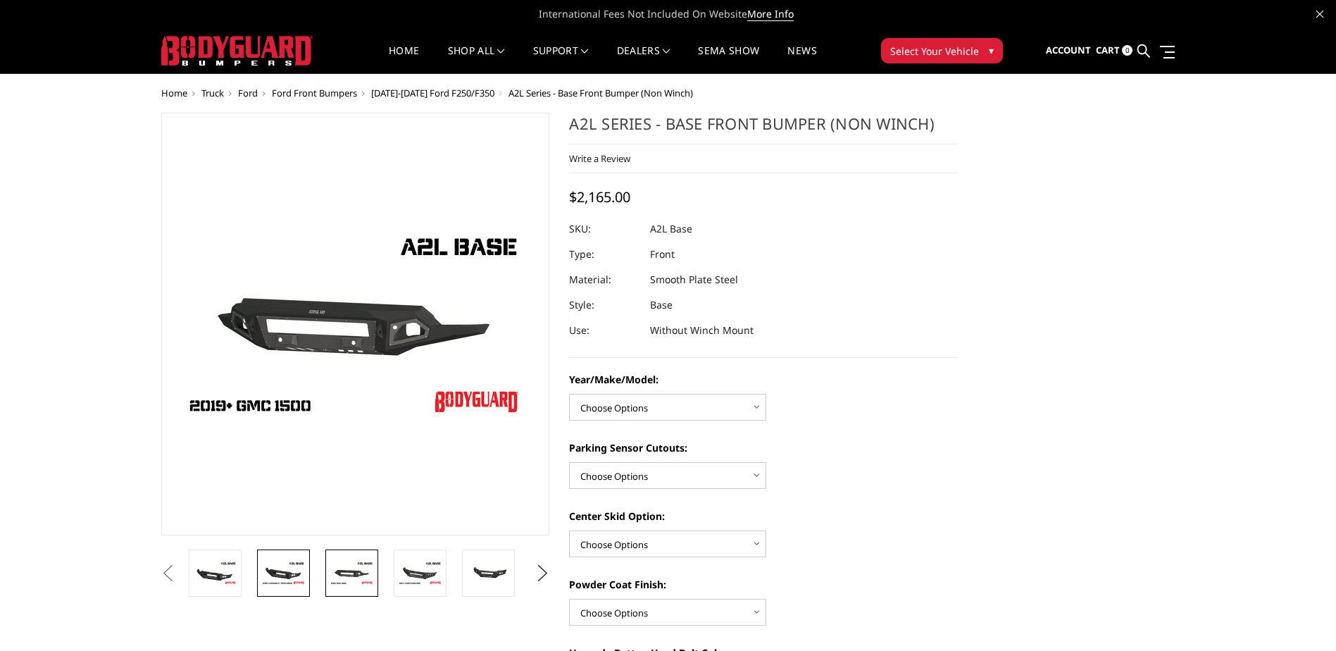
click at [276, 587] on link at bounding box center [283, 572] width 53 height 47
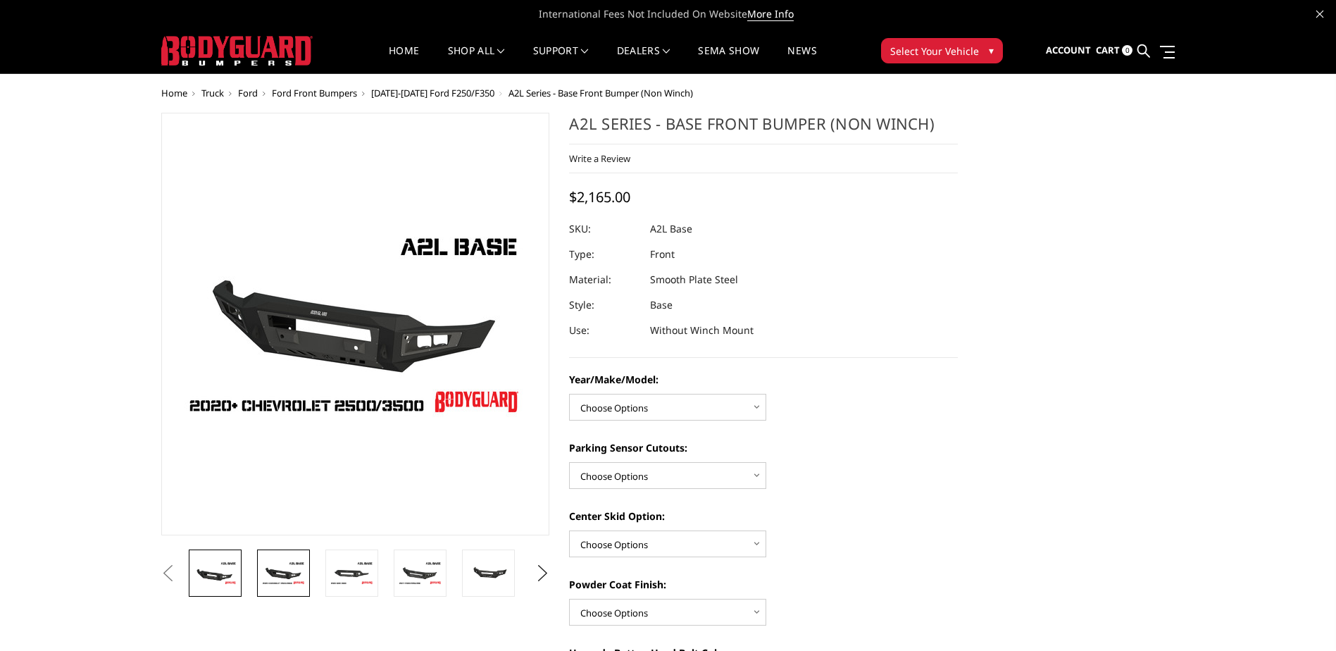
click at [232, 584] on img at bounding box center [215, 573] width 44 height 25
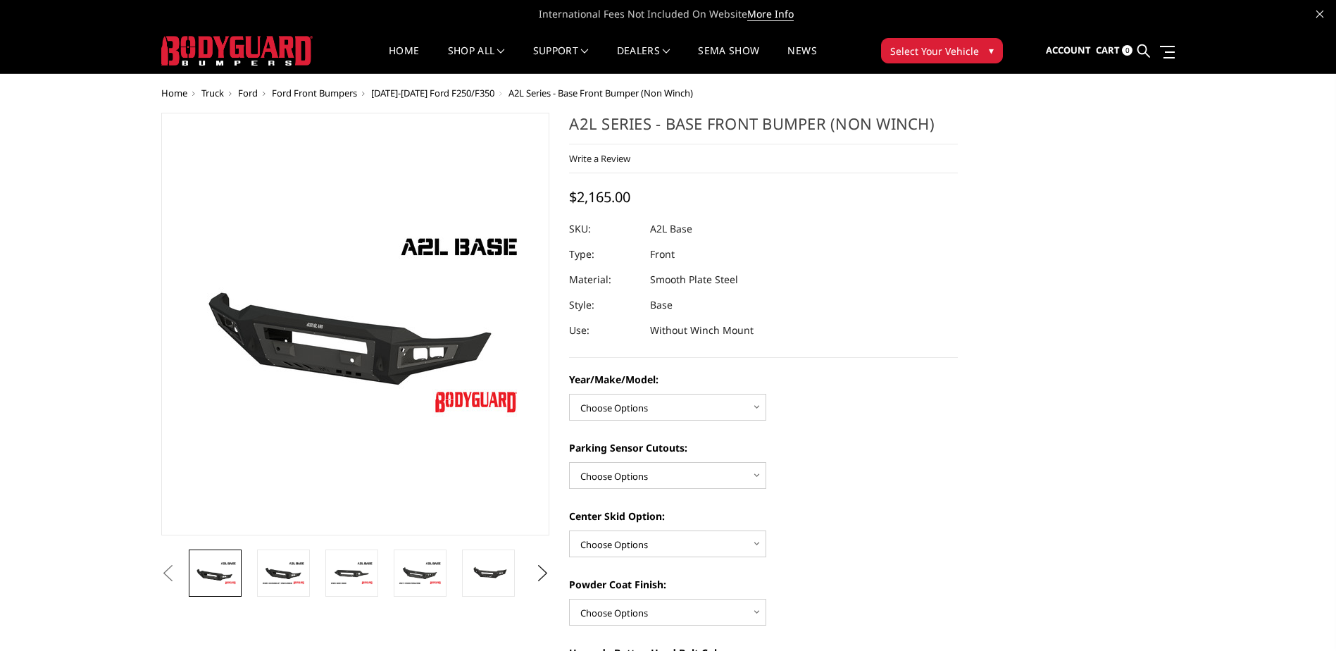
click at [518, 578] on li at bounding box center [493, 572] width 68 height 47
click at [492, 578] on img at bounding box center [488, 573] width 44 height 20
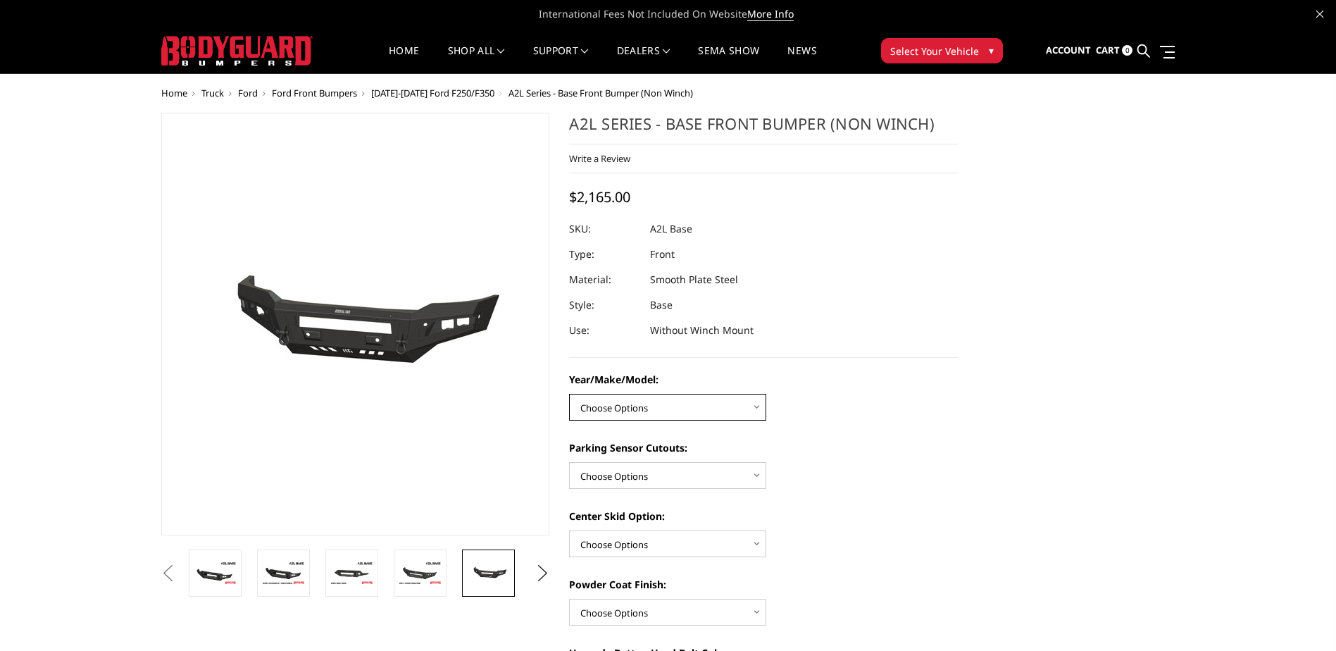
click at [729, 395] on select "Choose Options Chevrolet 15-19 2500/3500 Chevrolet 19-21 1500 Chevrolet 15-20 […" at bounding box center [667, 407] width 197 height 27
select select "4334"
click at [569, 394] on select "Choose Options Chevrolet 15-19 2500/3500 Chevrolet 19-21 1500 Chevrolet 15-20 […" at bounding box center [667, 407] width 197 height 27
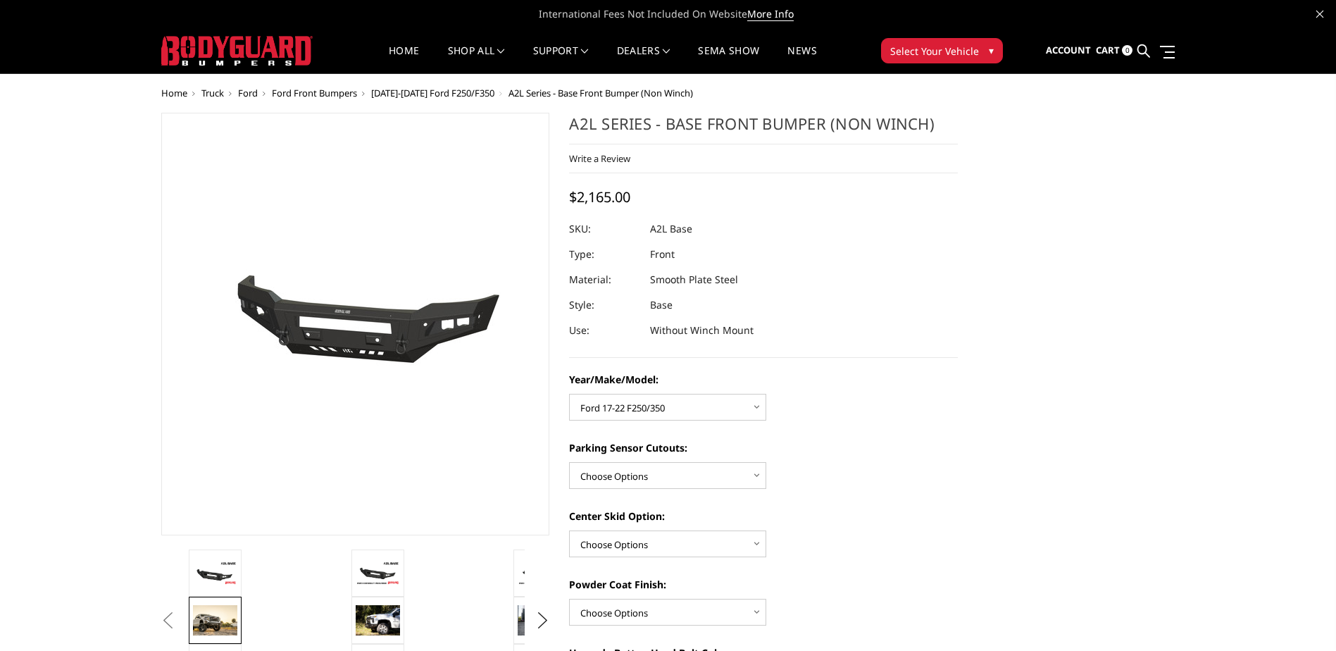
click at [230, 627] on img at bounding box center [215, 620] width 44 height 30
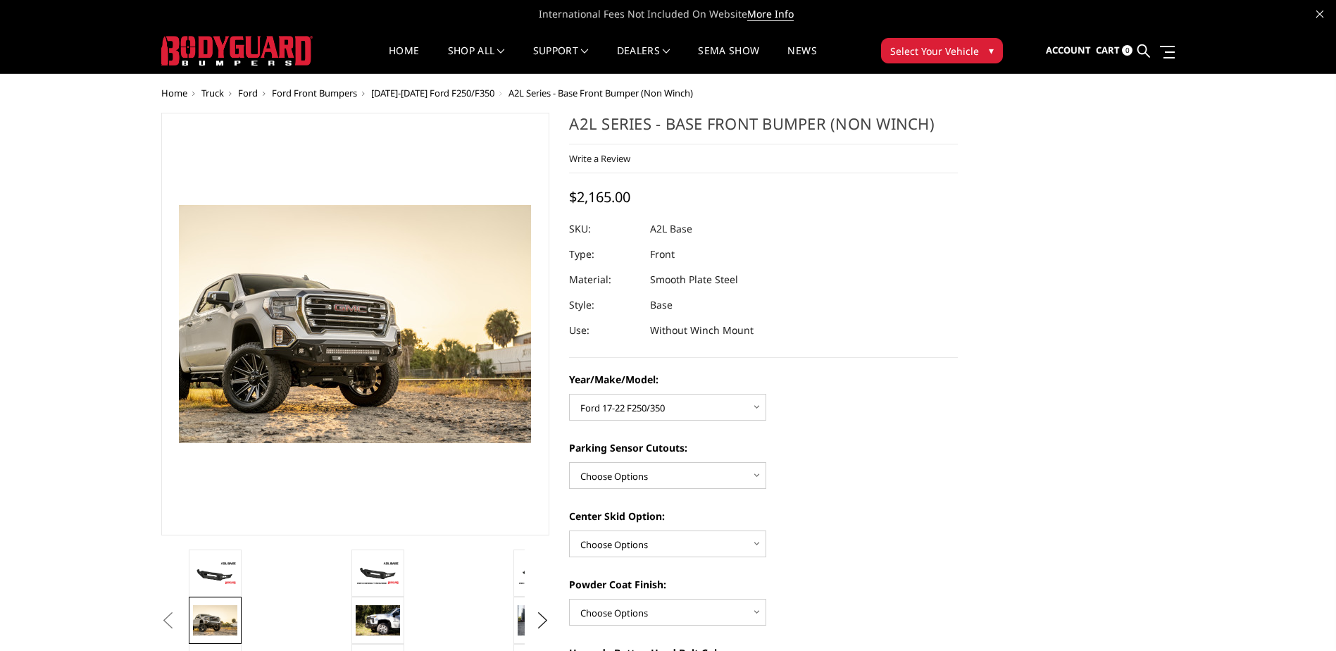
click at [414, 614] on li at bounding box center [429, 619] width 162 height 47
click at [383, 614] on img at bounding box center [378, 620] width 44 height 30
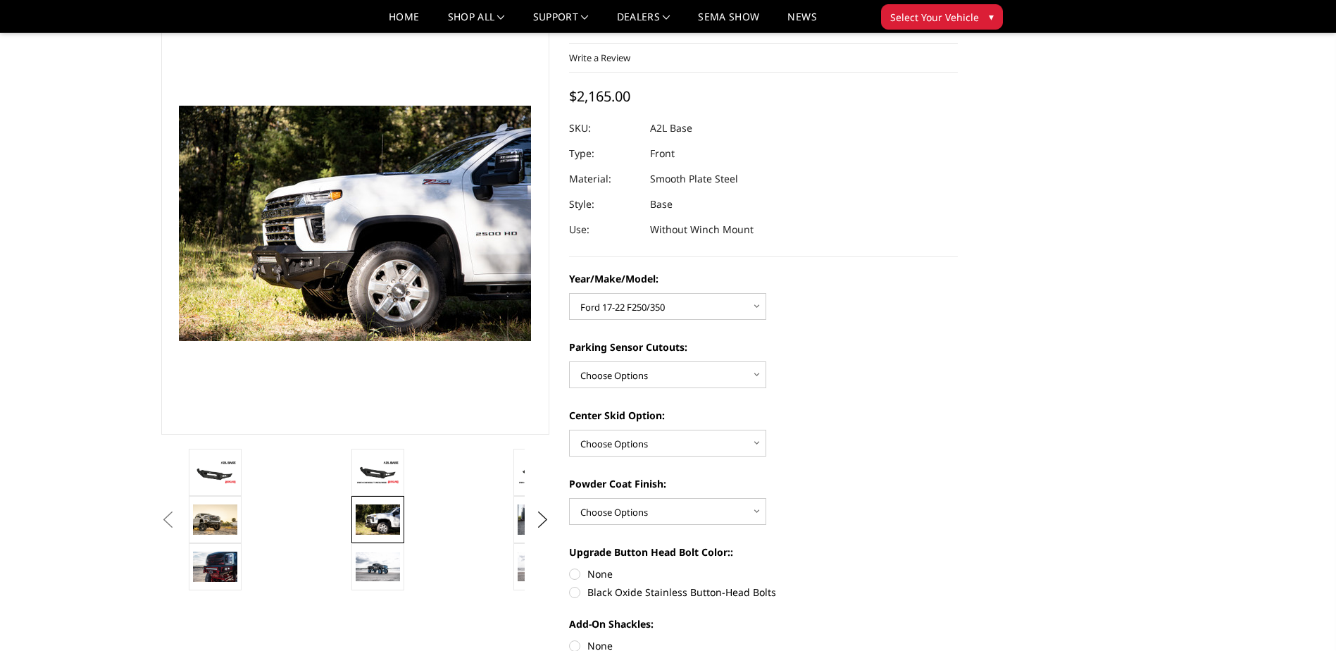
scroll to position [211, 0]
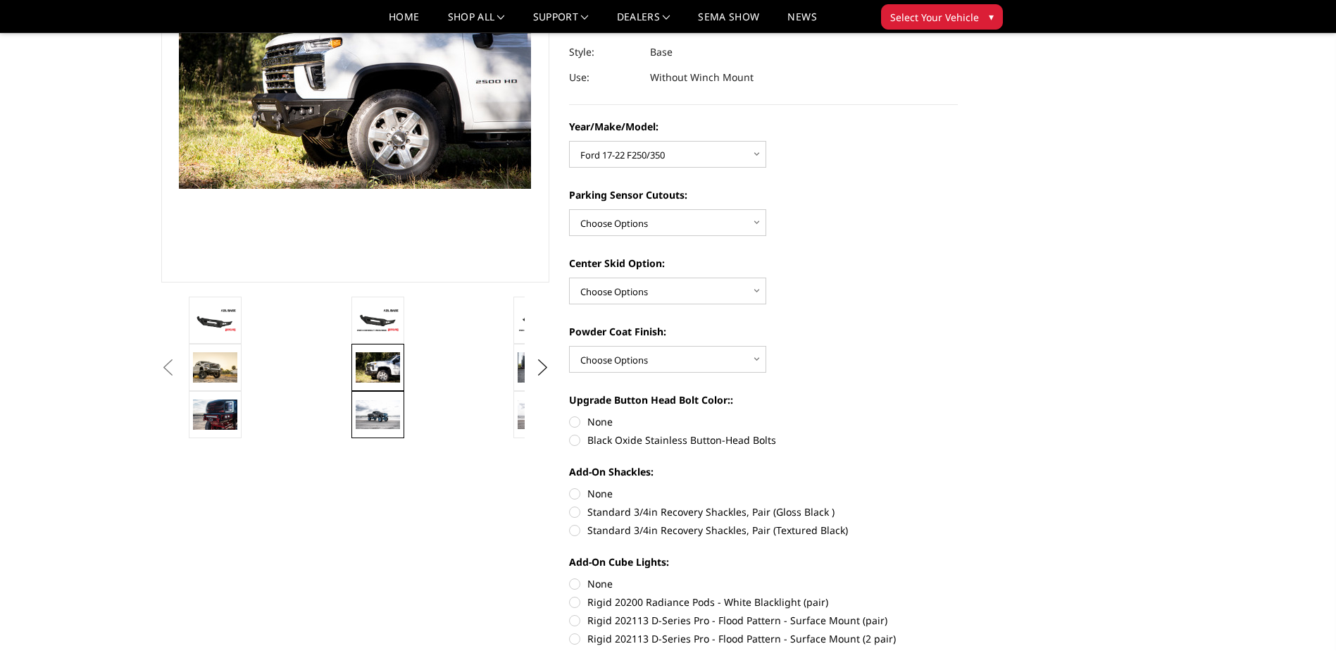
click at [370, 415] on img at bounding box center [378, 414] width 44 height 29
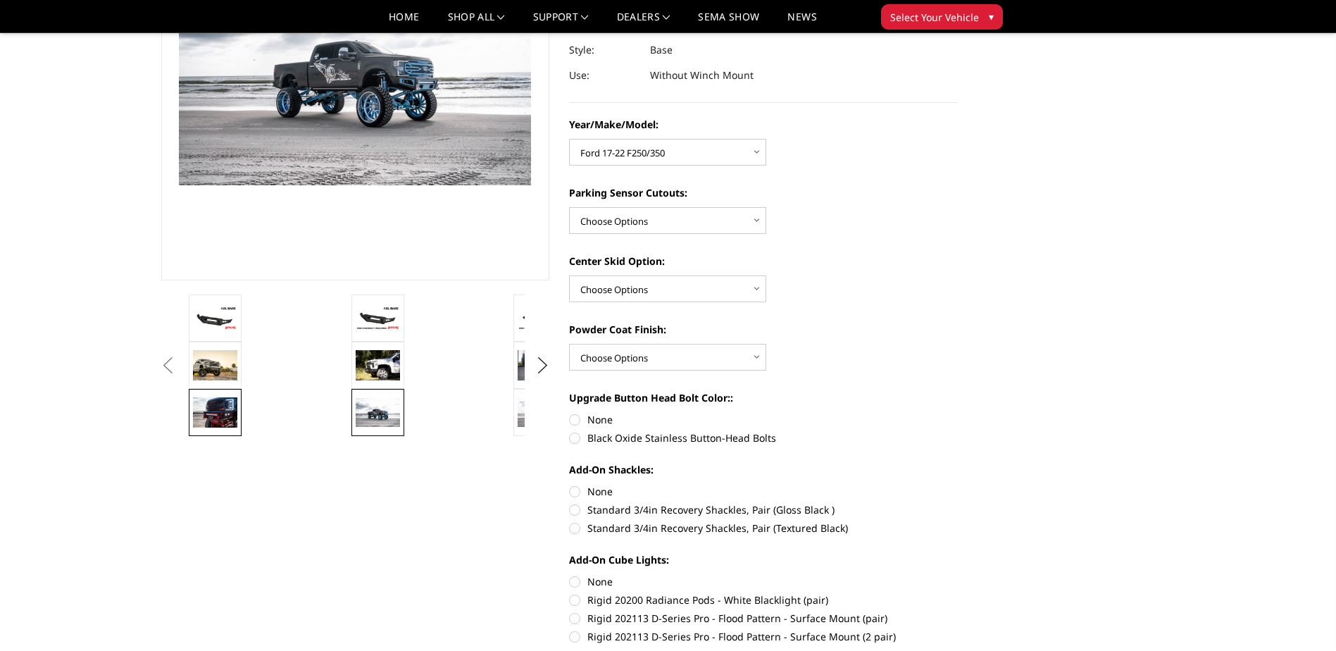
click at [229, 410] on img at bounding box center [215, 412] width 44 height 30
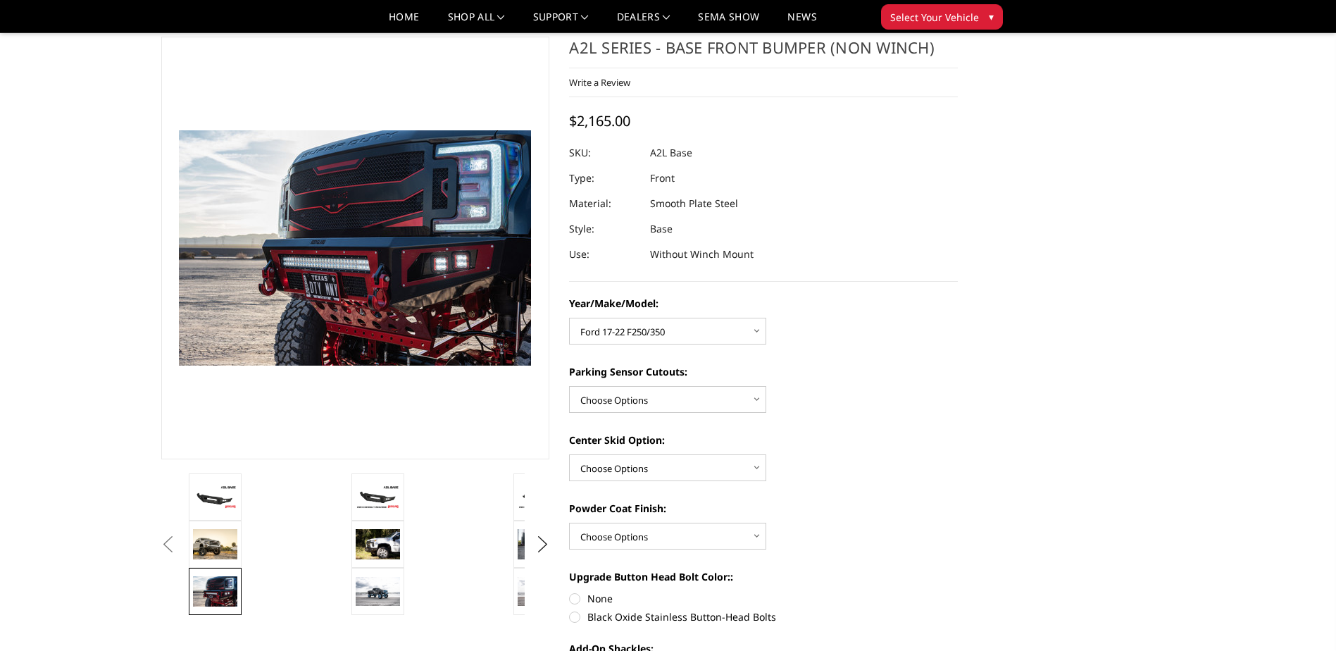
scroll to position [0, 0]
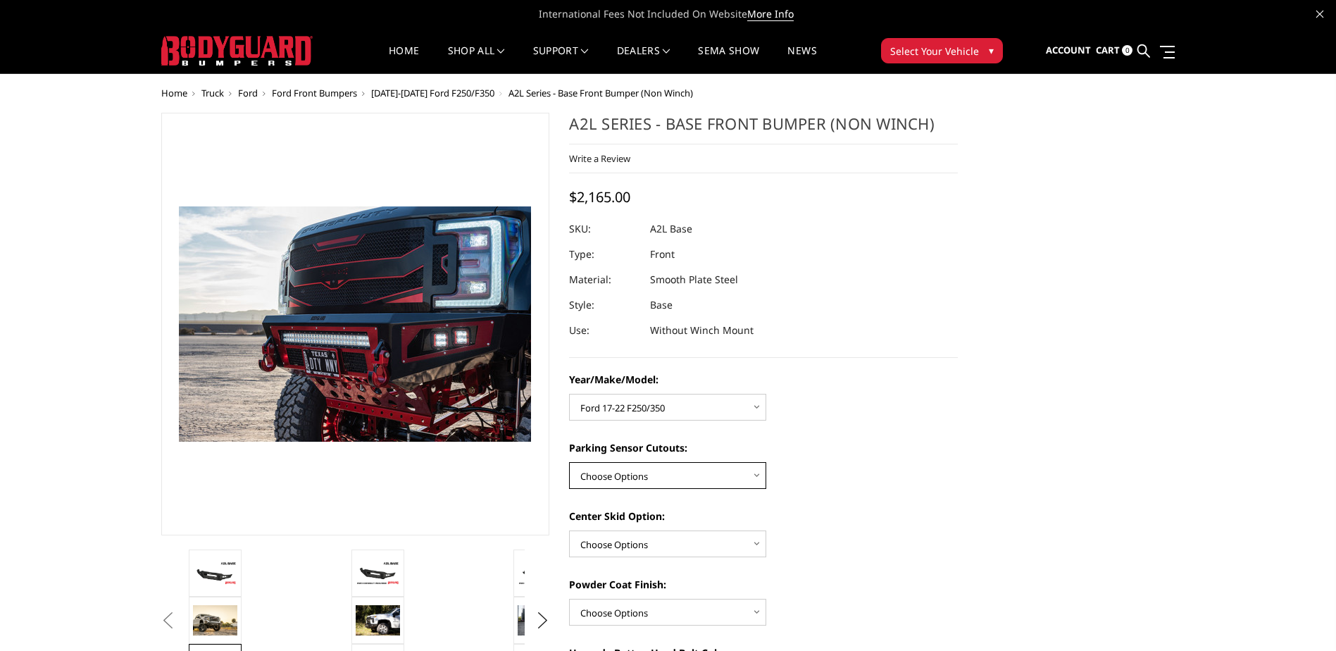
click at [742, 480] on select "Choose Options Yes - With Parking Sensor Cutouts No - Without Parking Sensor Cu…" at bounding box center [667, 475] width 197 height 27
select select "4329"
click at [569, 462] on select "Choose Options Yes - With Parking Sensor Cutouts No - Without Parking Sensor Cu…" at bounding box center [667, 475] width 197 height 27
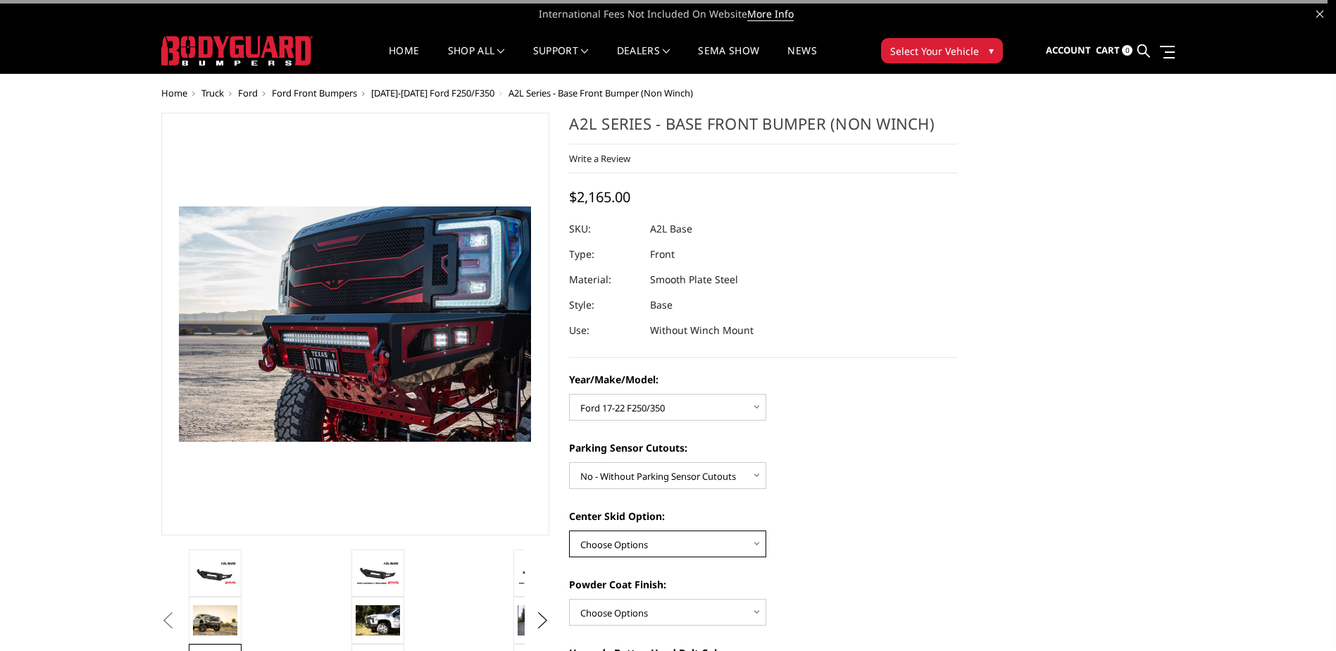
click at [712, 538] on select "Choose Options Single Light Bar Cutout" at bounding box center [667, 543] width 197 height 27
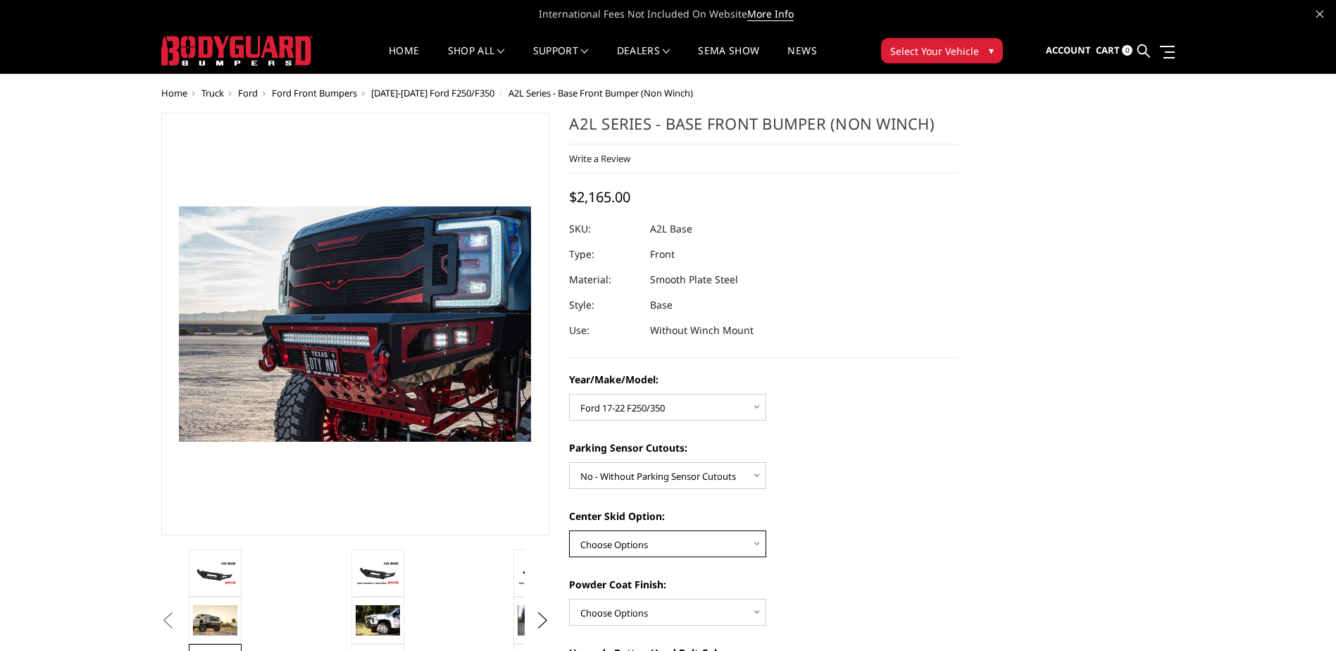
select select "4304"
click at [569, 530] on select "Choose Options Single Light Bar Cutout" at bounding box center [667, 543] width 197 height 27
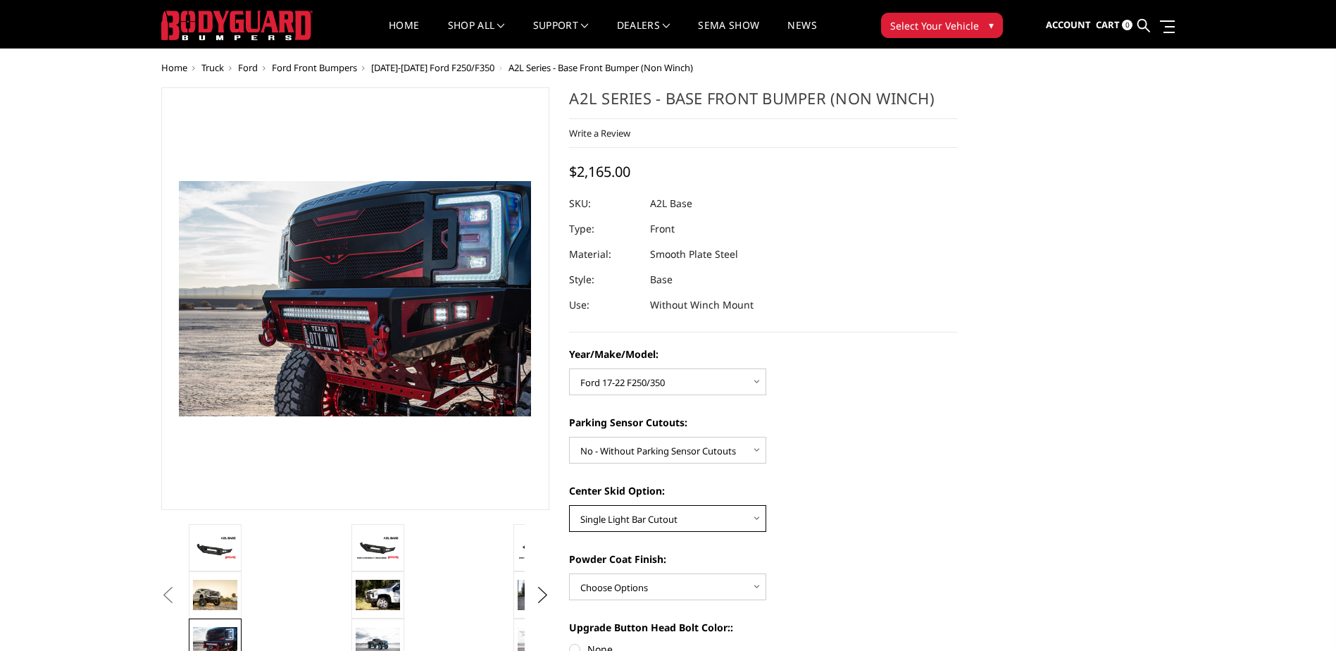
scroll to position [70, 0]
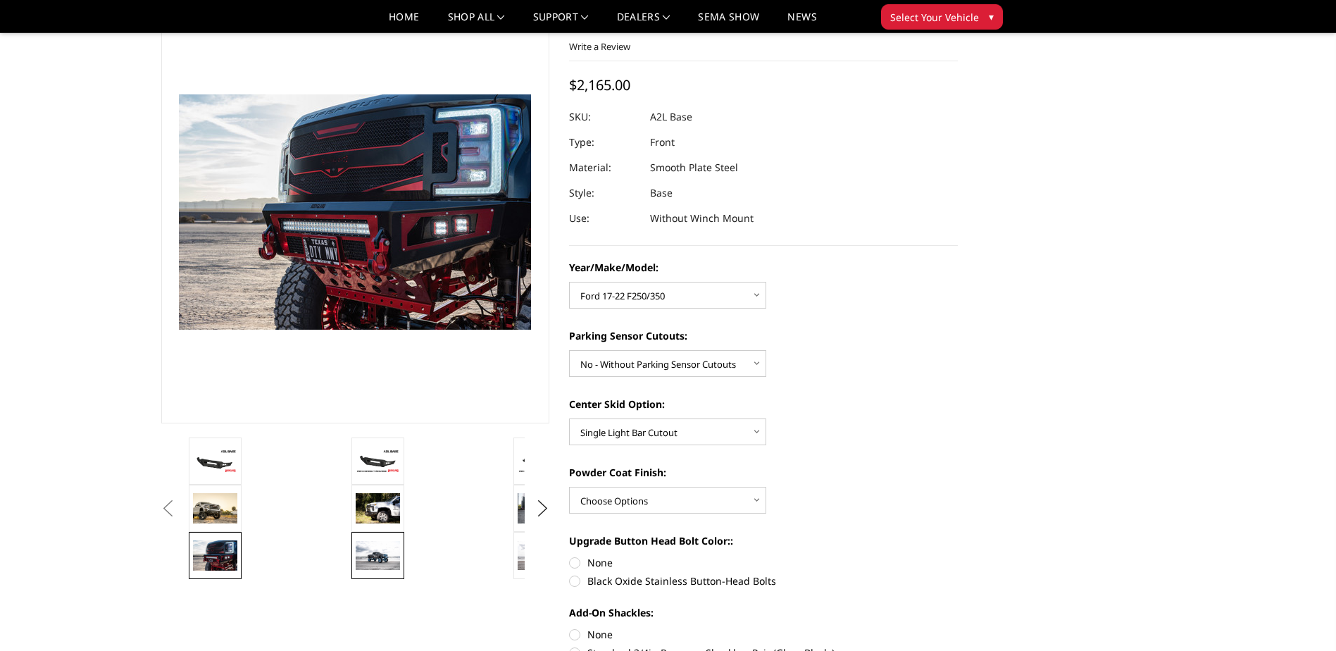
click at [391, 561] on img at bounding box center [378, 555] width 44 height 29
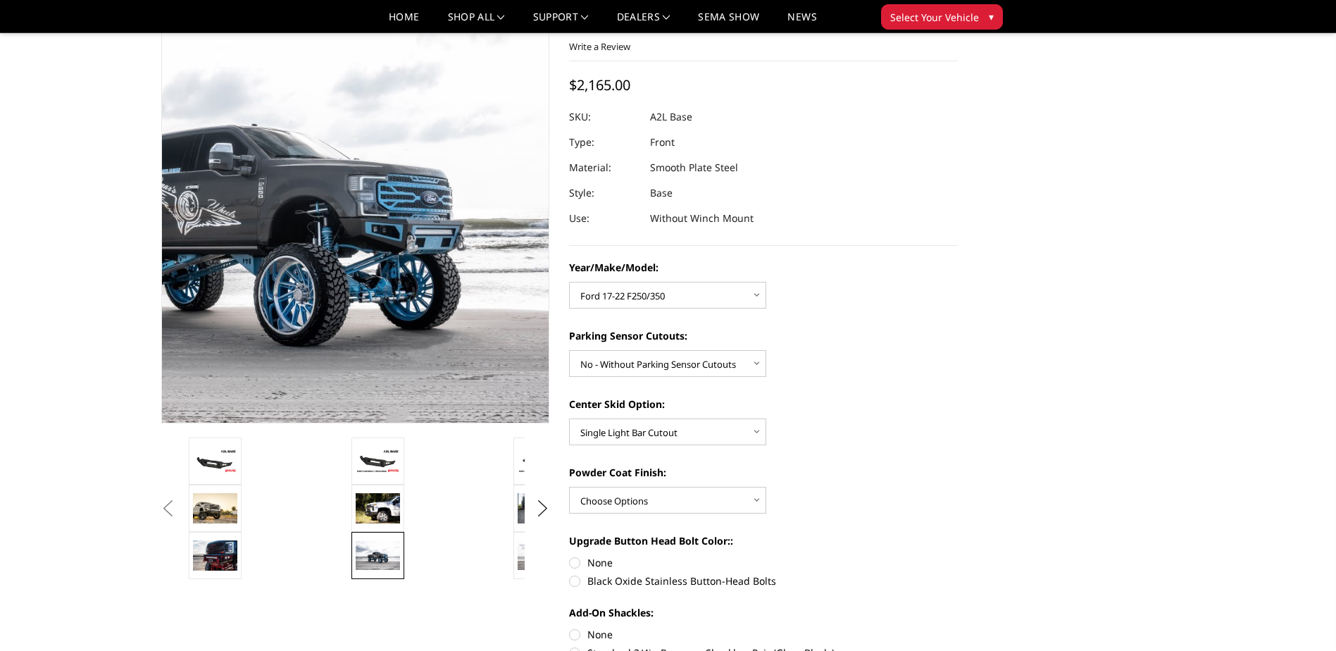
click at [435, 246] on img at bounding box center [250, 199] width 901 height 592
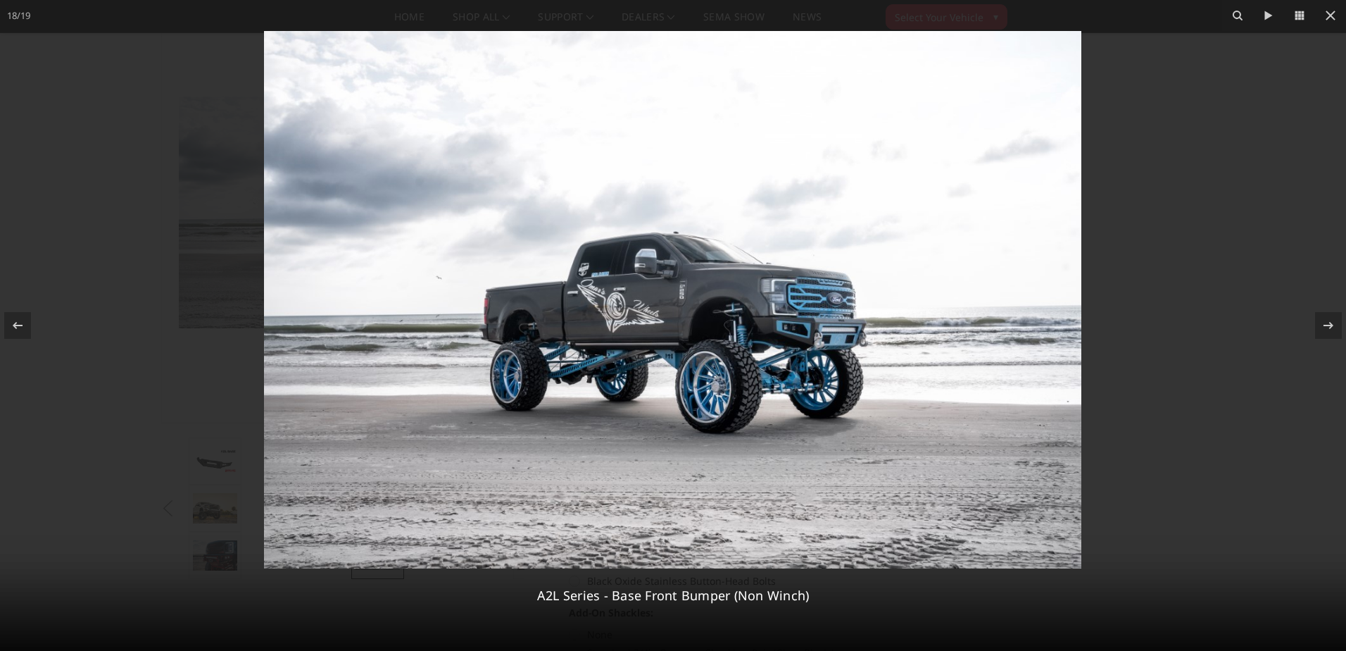
click at [827, 333] on img at bounding box center [673, 299] width 818 height 537
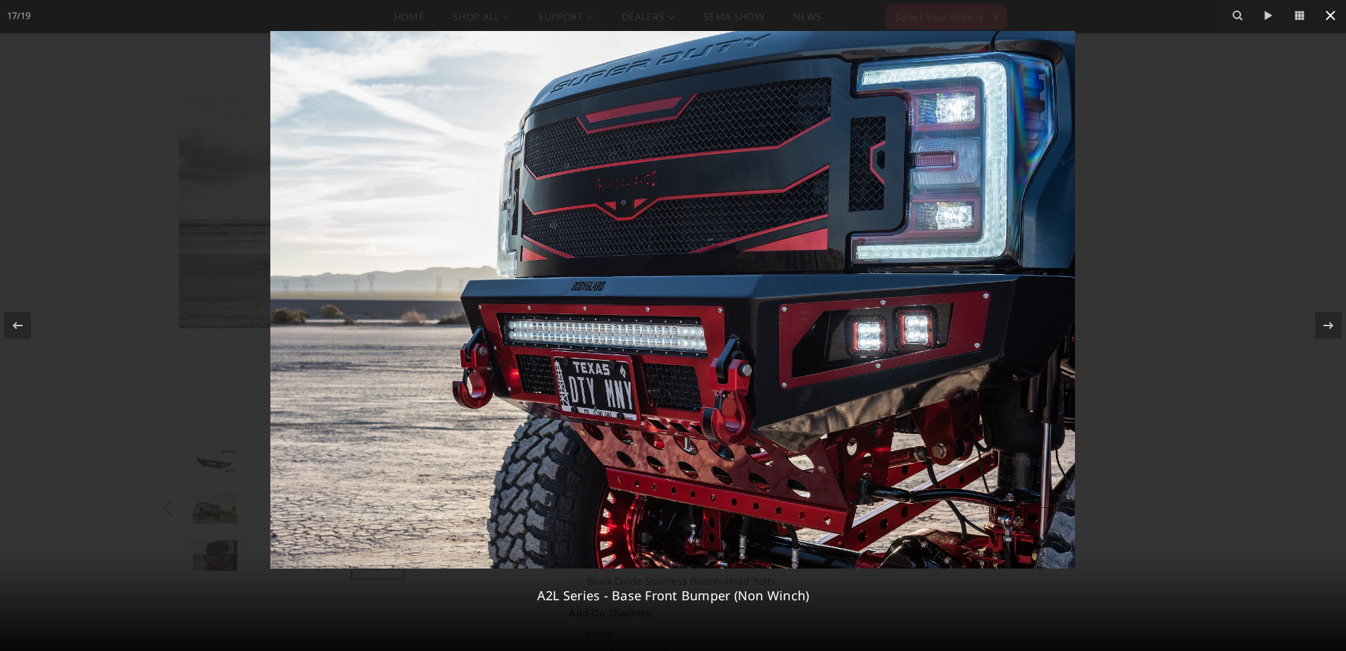
click at [1327, 20] on icon at bounding box center [1331, 16] width 10 height 10
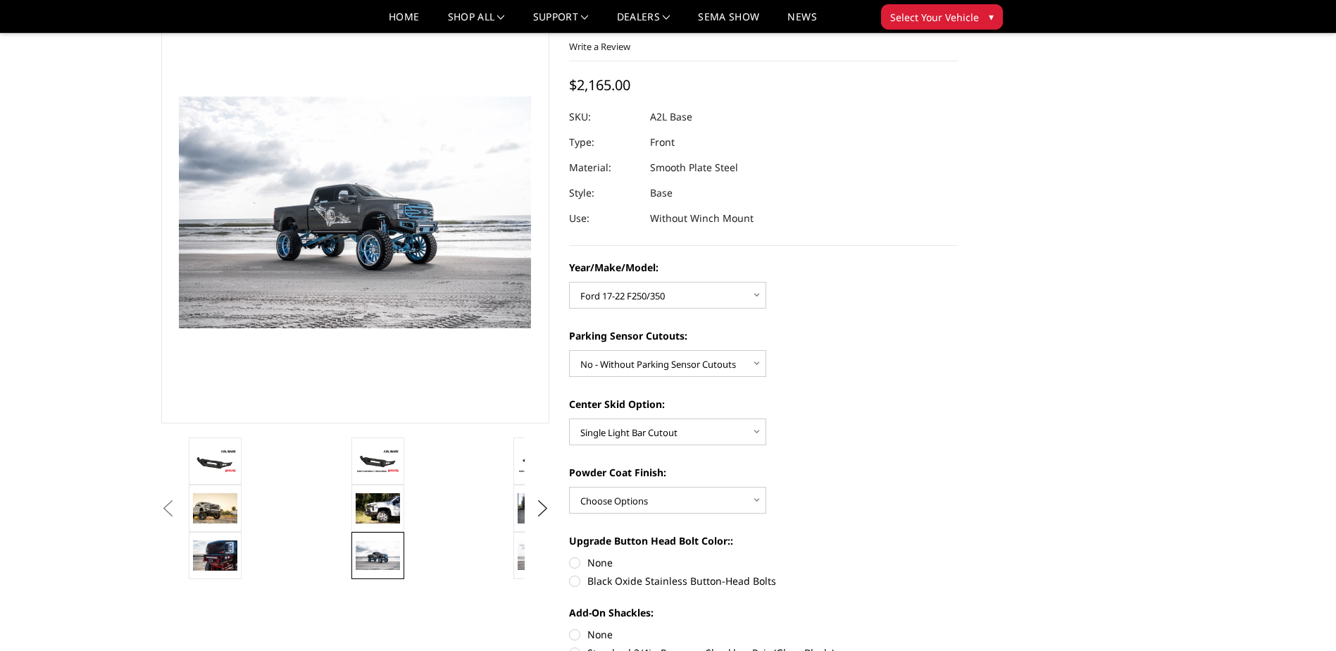
click at [673, 483] on div "Powder Coat Finish: Choose Options Bare metal (included) Texture Black Powder C…" at bounding box center [763, 489] width 389 height 49
click at [672, 494] on select "Choose Options Bare metal (included) Texture Black Powder Coat" at bounding box center [667, 500] width 197 height 27
select select "4285"
click at [569, 487] on select "Choose Options Bare metal (included) Texture Black Powder Coat" at bounding box center [667, 500] width 197 height 27
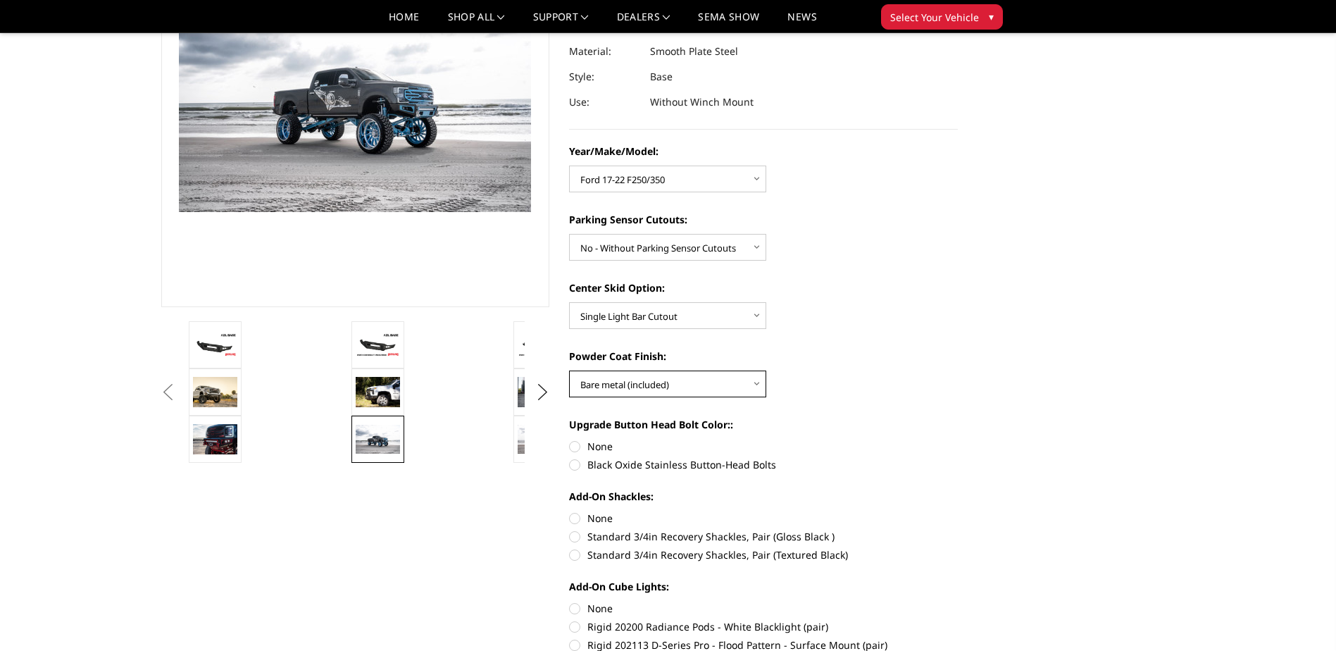
scroll to position [211, 0]
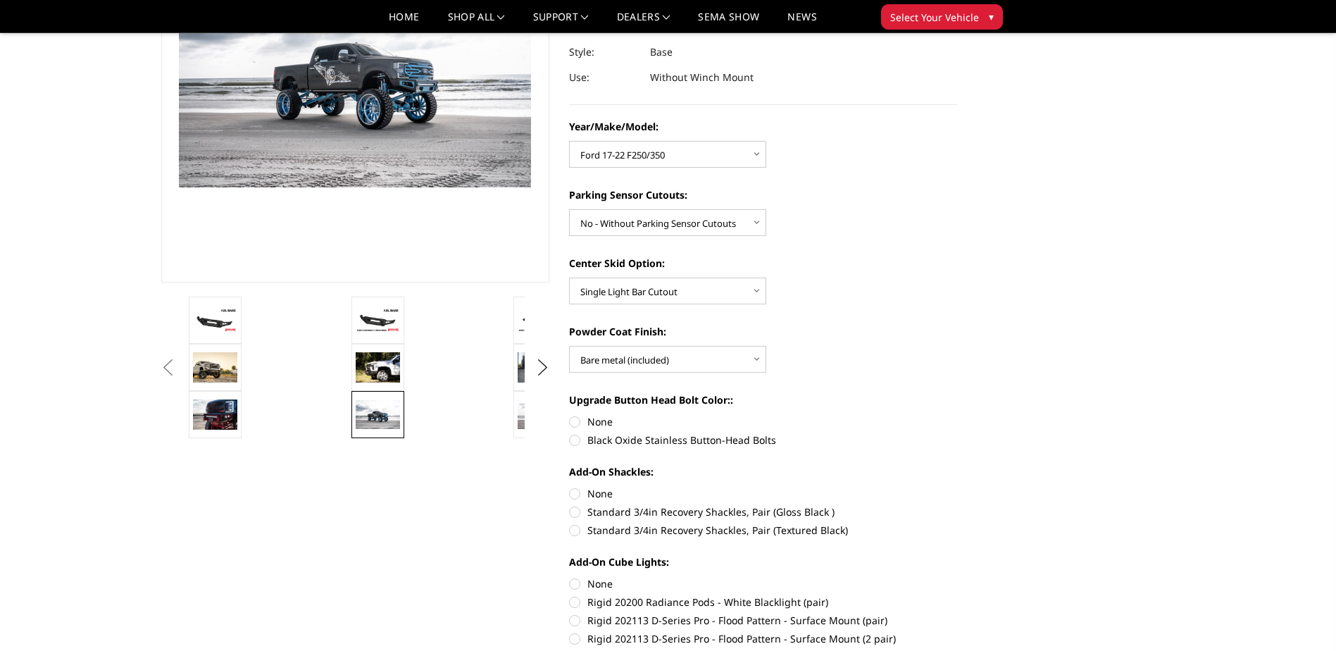
click at [569, 420] on label "None" at bounding box center [763, 421] width 389 height 15
click at [569, 415] on input "None" at bounding box center [569, 414] width 1 height 1
radio input "true"
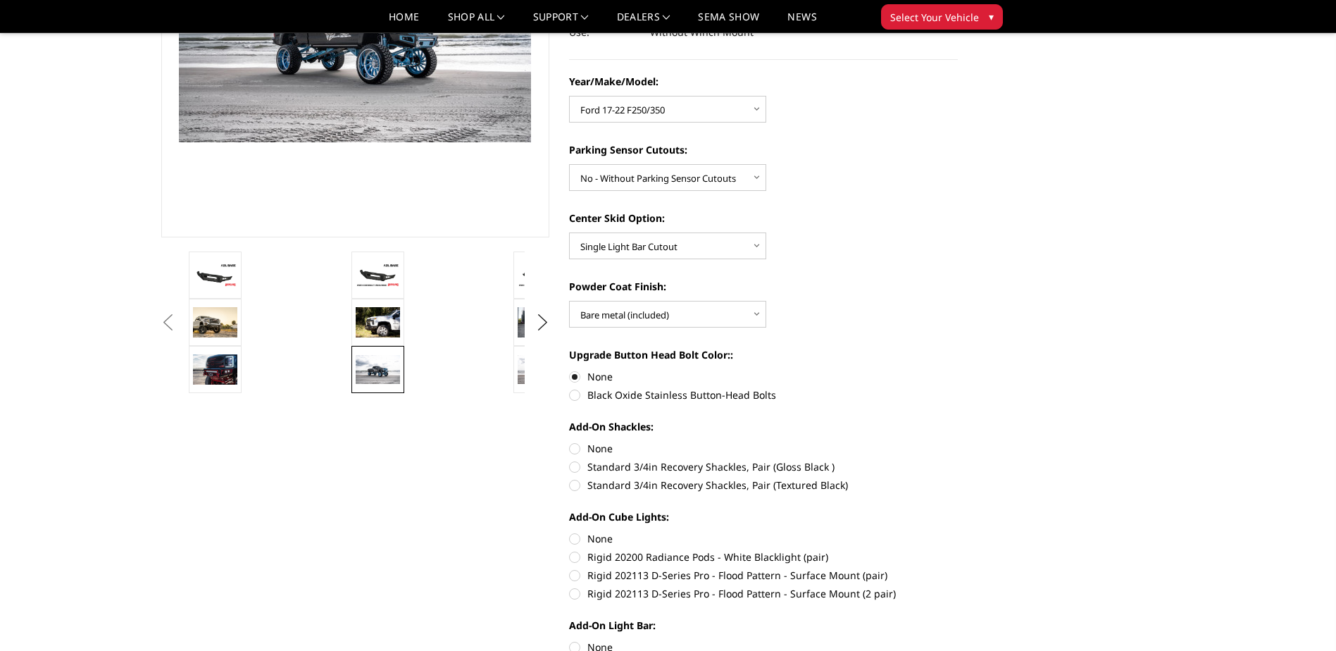
scroll to position [282, 0]
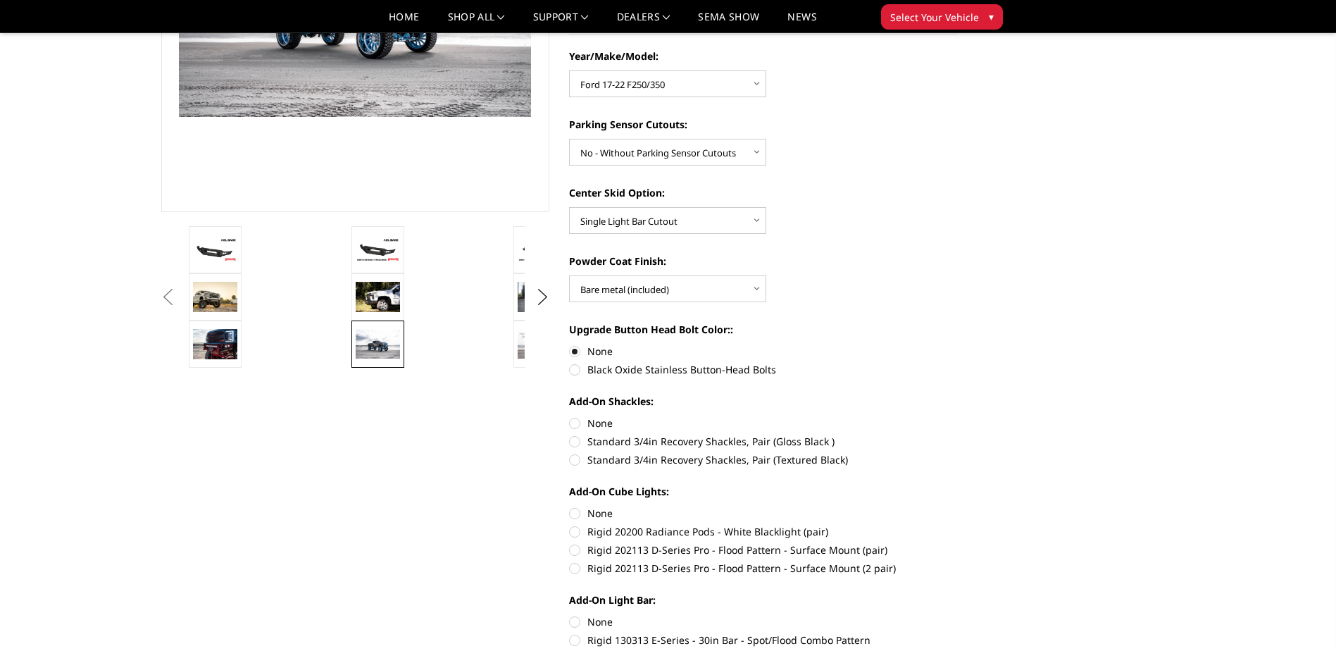
click at [572, 420] on label "None" at bounding box center [763, 422] width 389 height 15
click at [570, 416] on input "None" at bounding box center [569, 415] width 1 height 1
radio input "true"
click at [569, 515] on label "None" at bounding box center [763, 513] width 389 height 15
click at [569, 506] on input "None" at bounding box center [569, 506] width 1 height 1
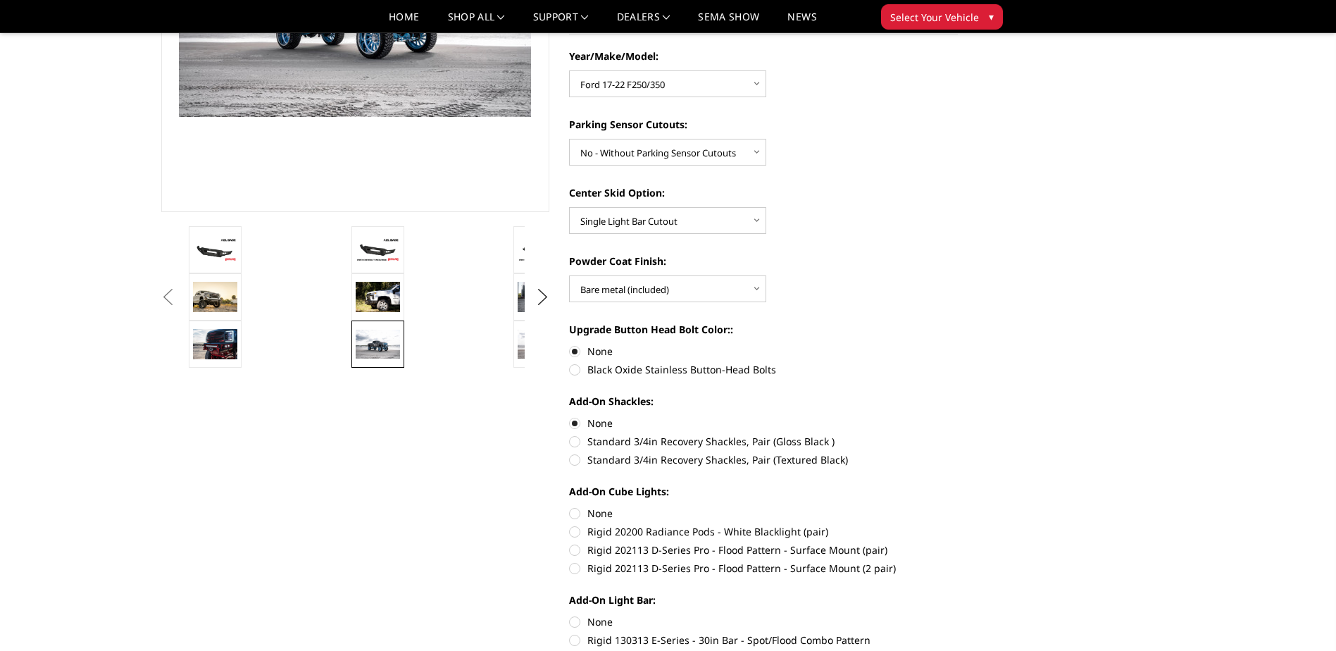
radio input "true"
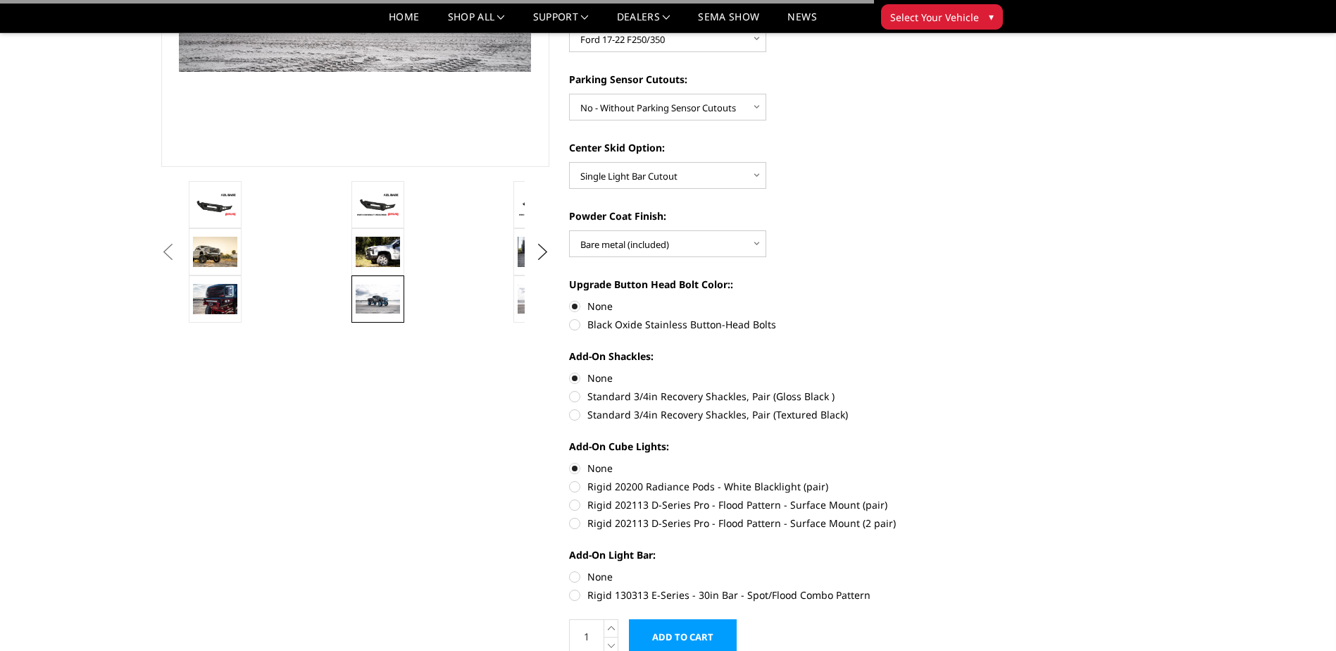
scroll to position [352, 0]
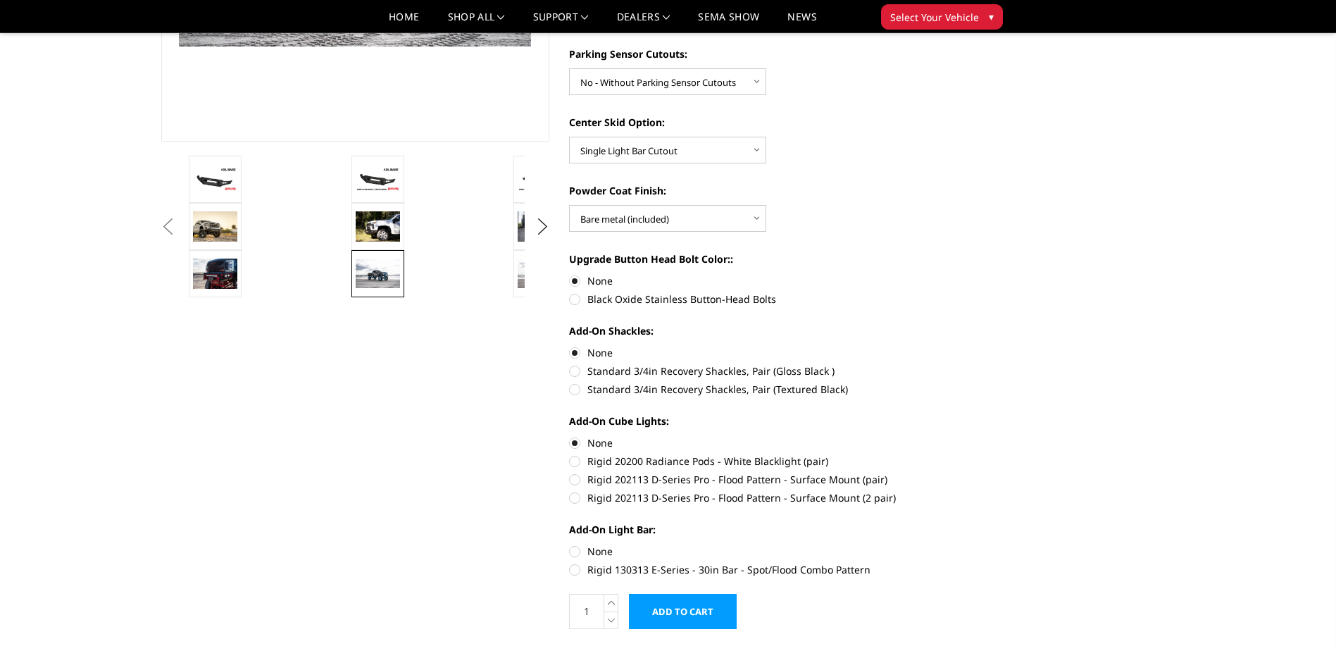
click at [579, 553] on label "None" at bounding box center [763, 551] width 389 height 15
click at [570, 544] on input "None" at bounding box center [569, 544] width 1 height 1
radio input "true"
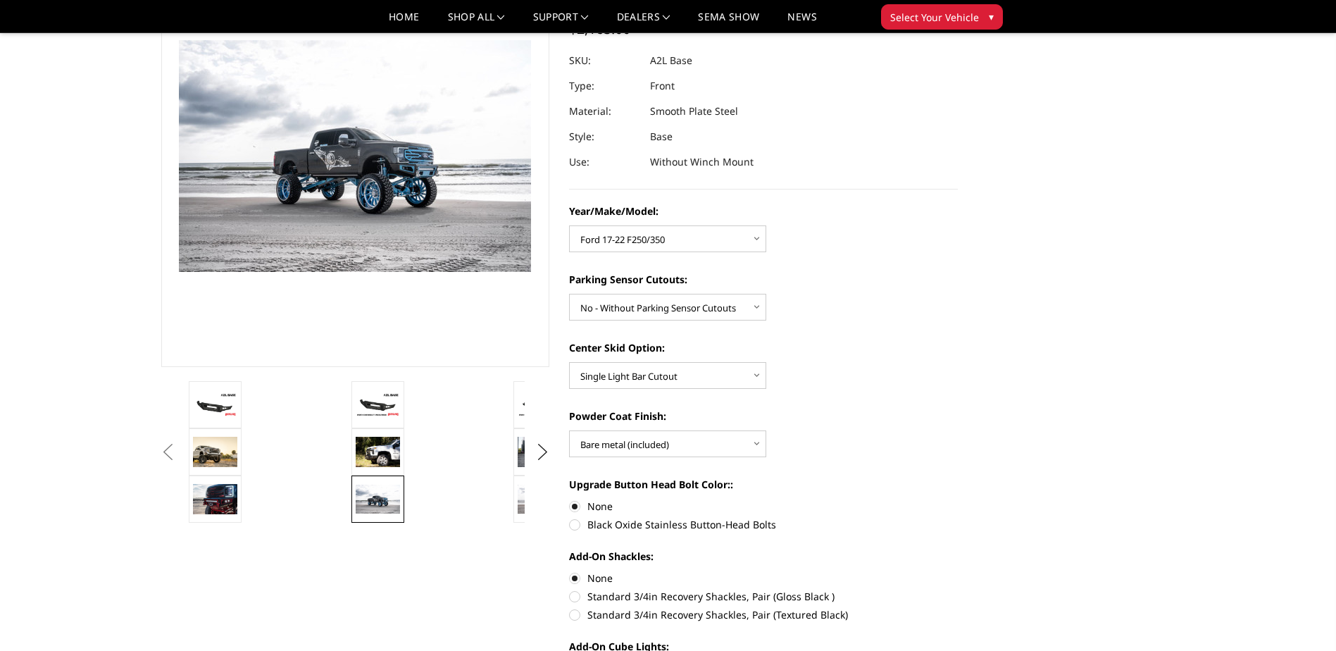
scroll to position [141, 0]
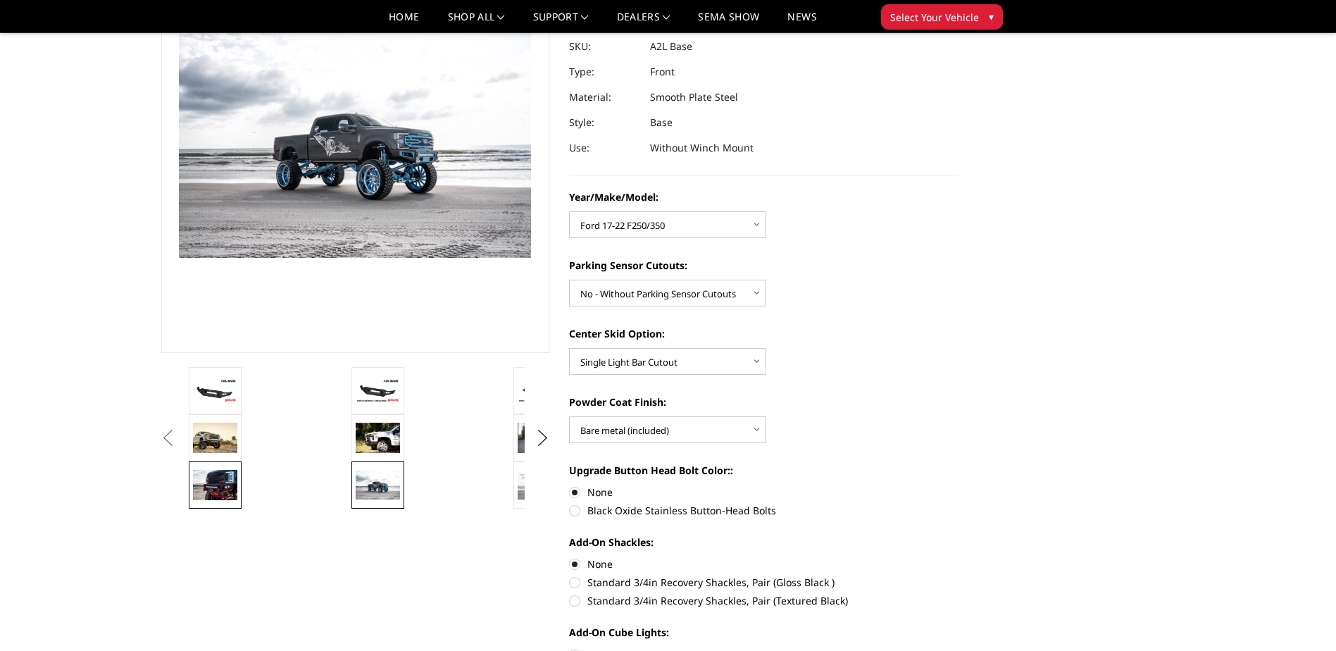
click at [211, 482] on img at bounding box center [215, 485] width 44 height 30
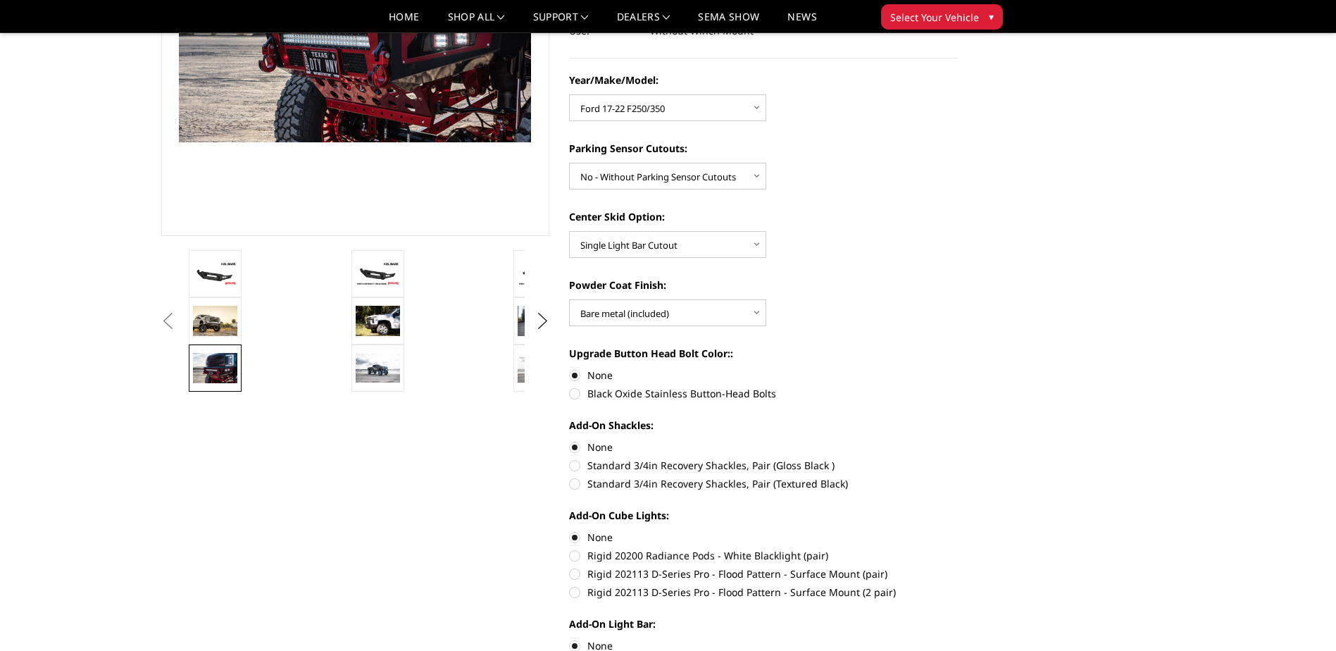
scroll to position [282, 0]
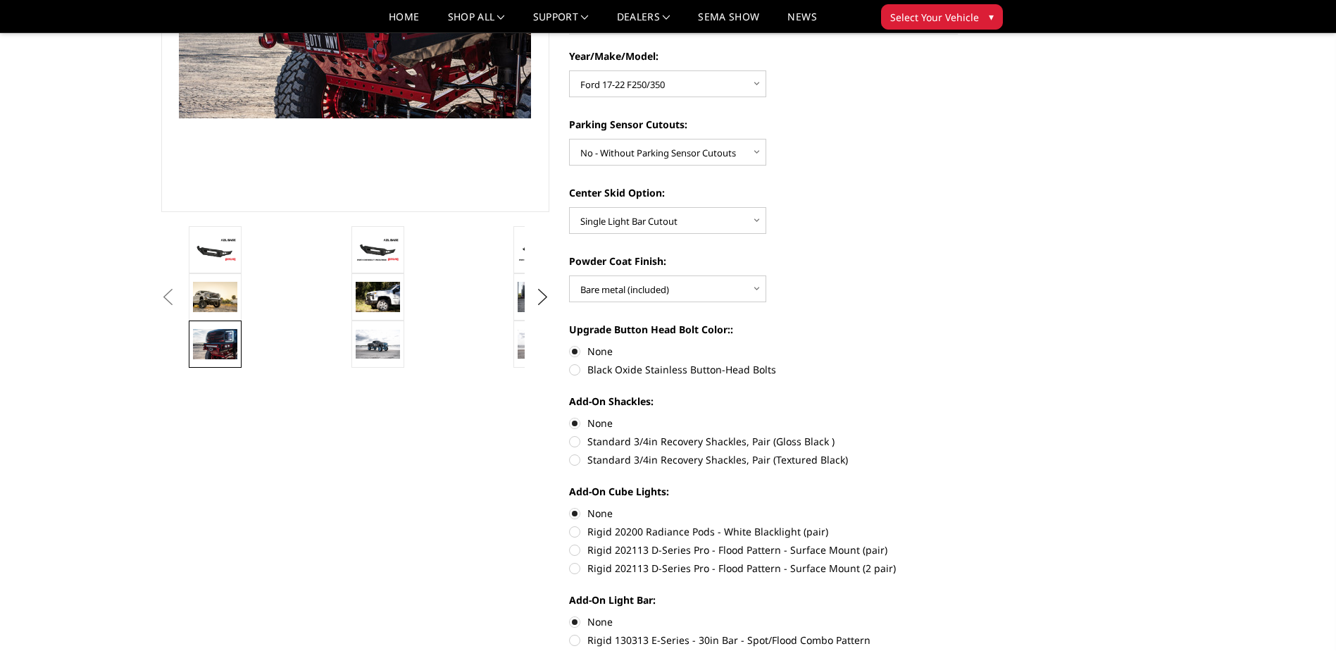
click at [579, 544] on label "Rigid 202113 D-Series Pro - Flood Pattern - Surface Mount (pair)" at bounding box center [763, 549] width 389 height 15
click at [958, 525] on input "Rigid 202113 D-Series Pro - Flood Pattern - Surface Mount (pair)" at bounding box center [958, 524] width 1 height 1
radio input "true"
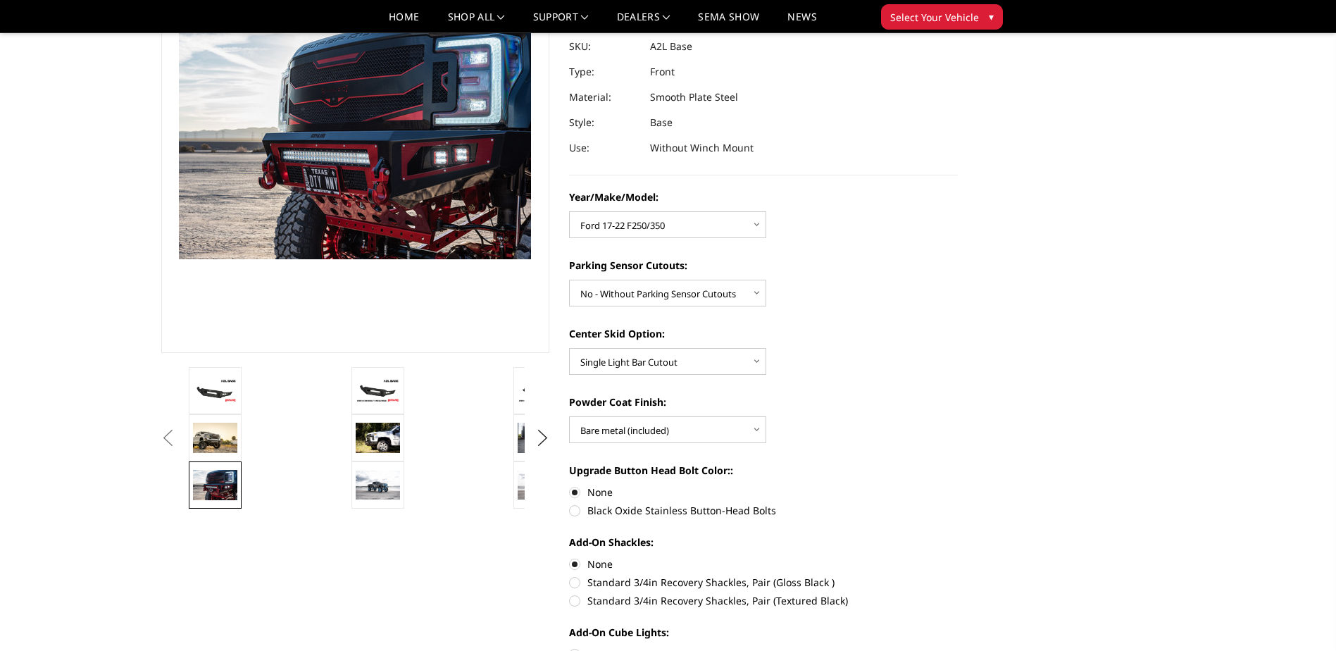
scroll to position [211, 0]
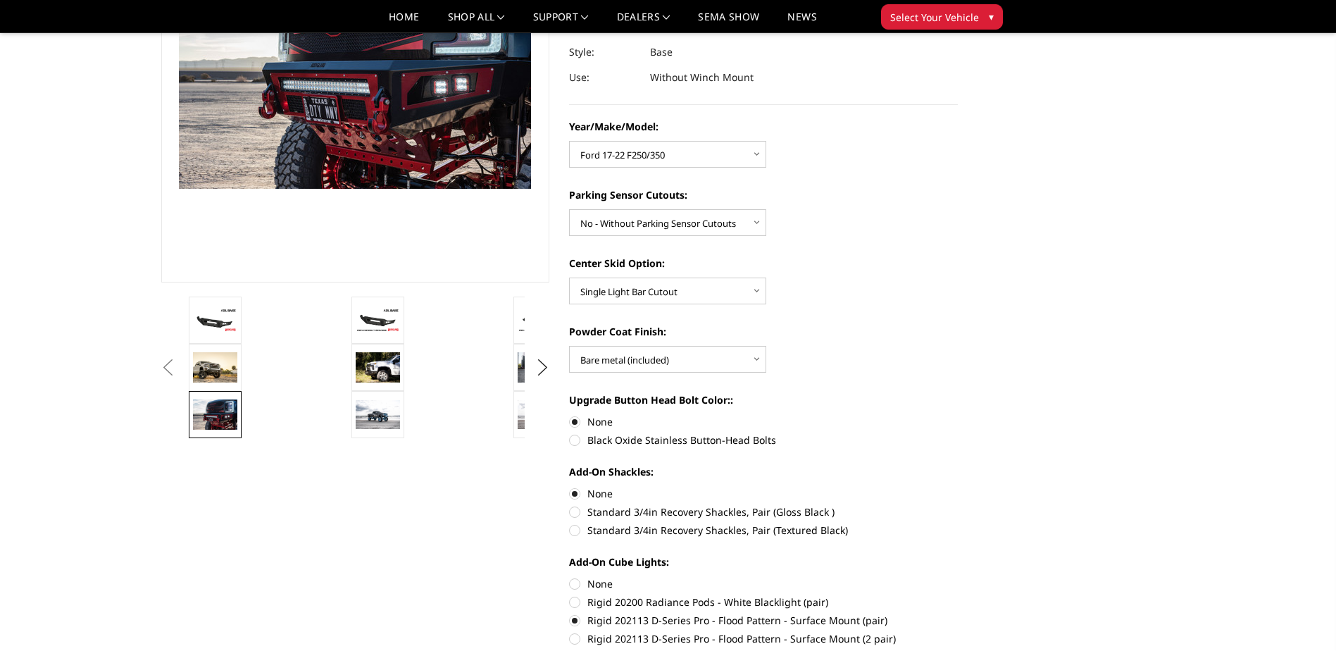
click at [580, 597] on label "Rigid 20200 Radiance Pods - White Blacklight (pair)" at bounding box center [763, 601] width 389 height 15
click at [958, 577] on input "Rigid 20200 Radiance Pods - White Blacklight (pair)" at bounding box center [958, 576] width 1 height 1
radio input "true"
click at [582, 634] on label "Rigid 202113 D-Series Pro - Flood Pattern - Surface Mount (2 pair)" at bounding box center [763, 638] width 389 height 15
click at [958, 613] on input "Rigid 202113 D-Series Pro - Flood Pattern - Surface Mount (2 pair)" at bounding box center [958, 613] width 1 height 1
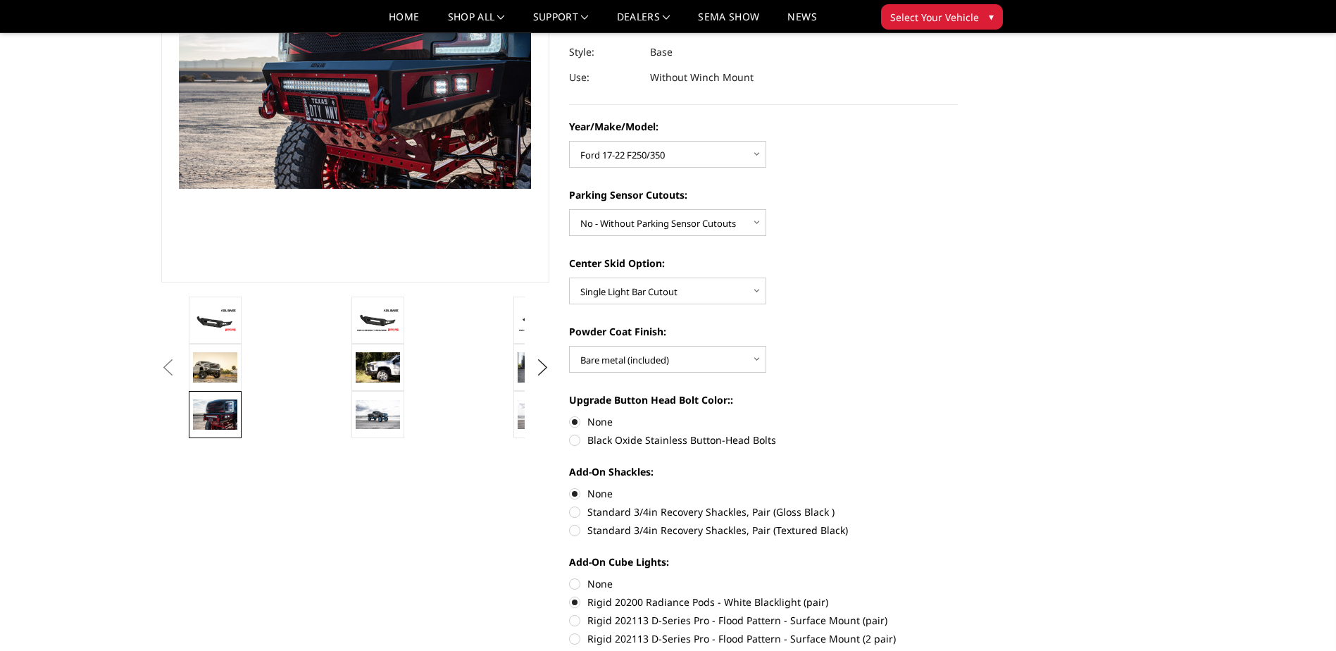
radio input "true"
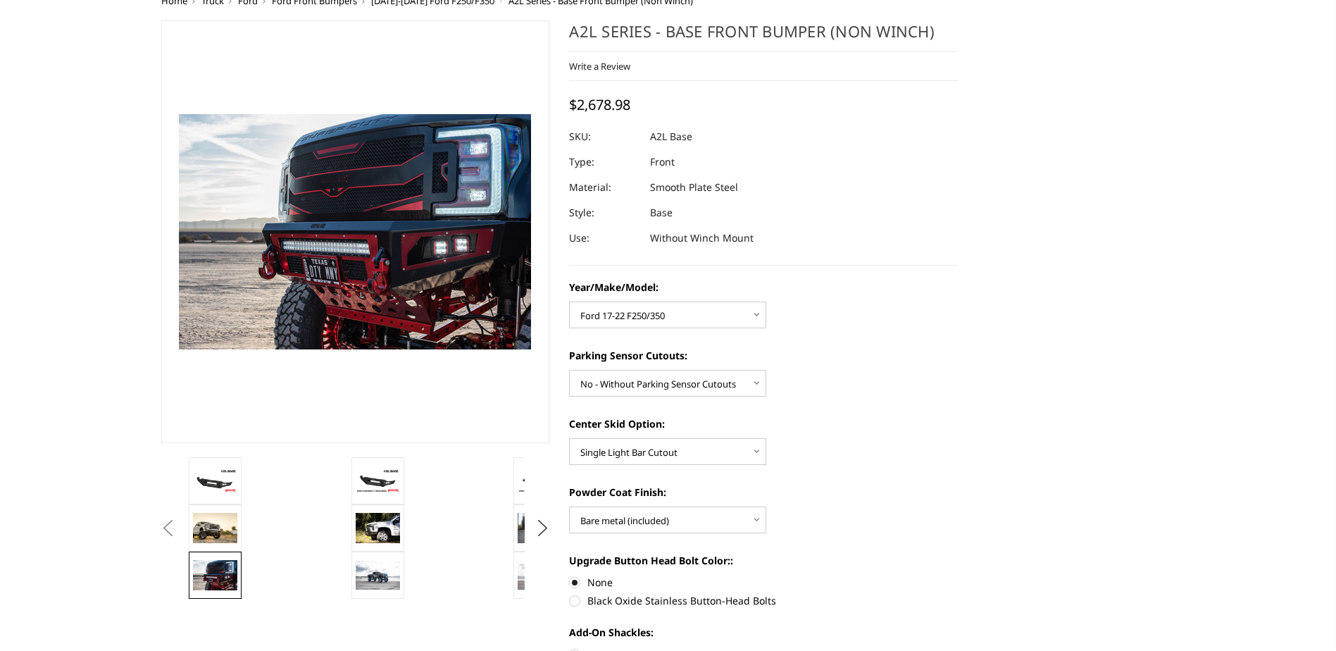
scroll to position [0, 0]
